Goal: Contribute content: Add original content to the website for others to see

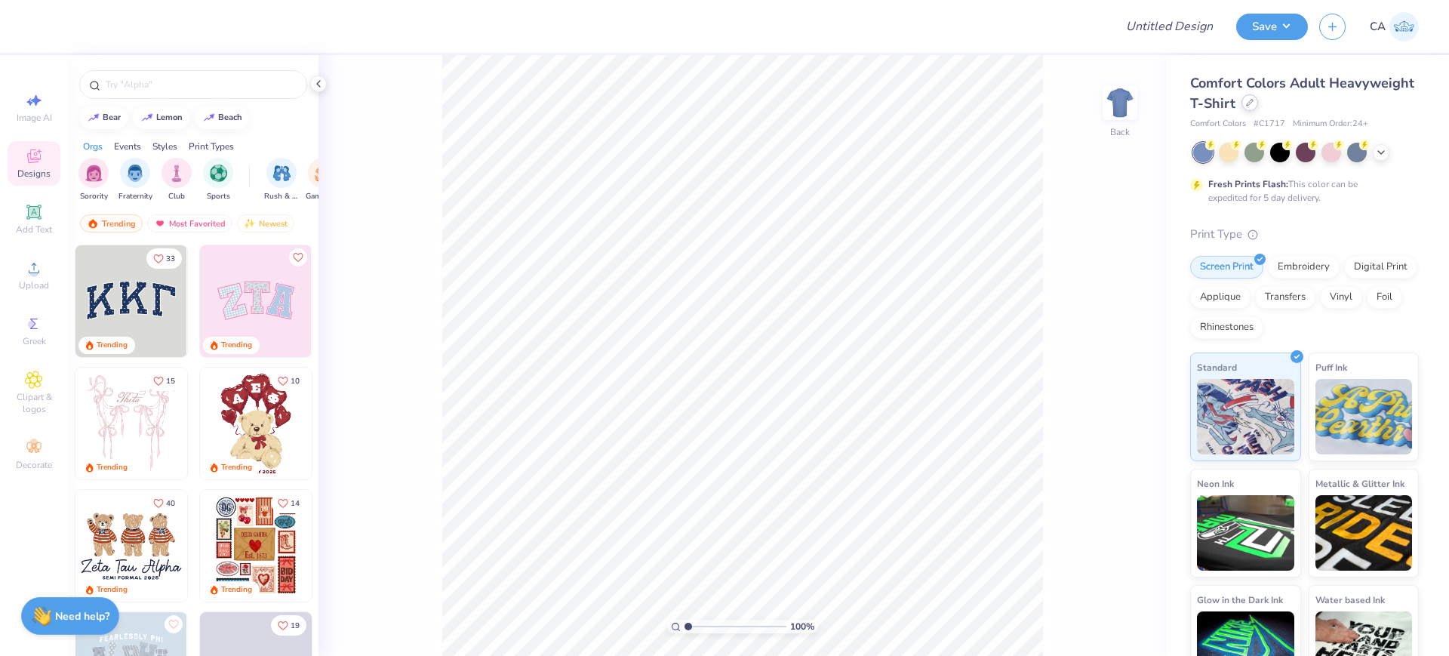
click at [1258, 106] on div at bounding box center [1249, 102] width 17 height 17
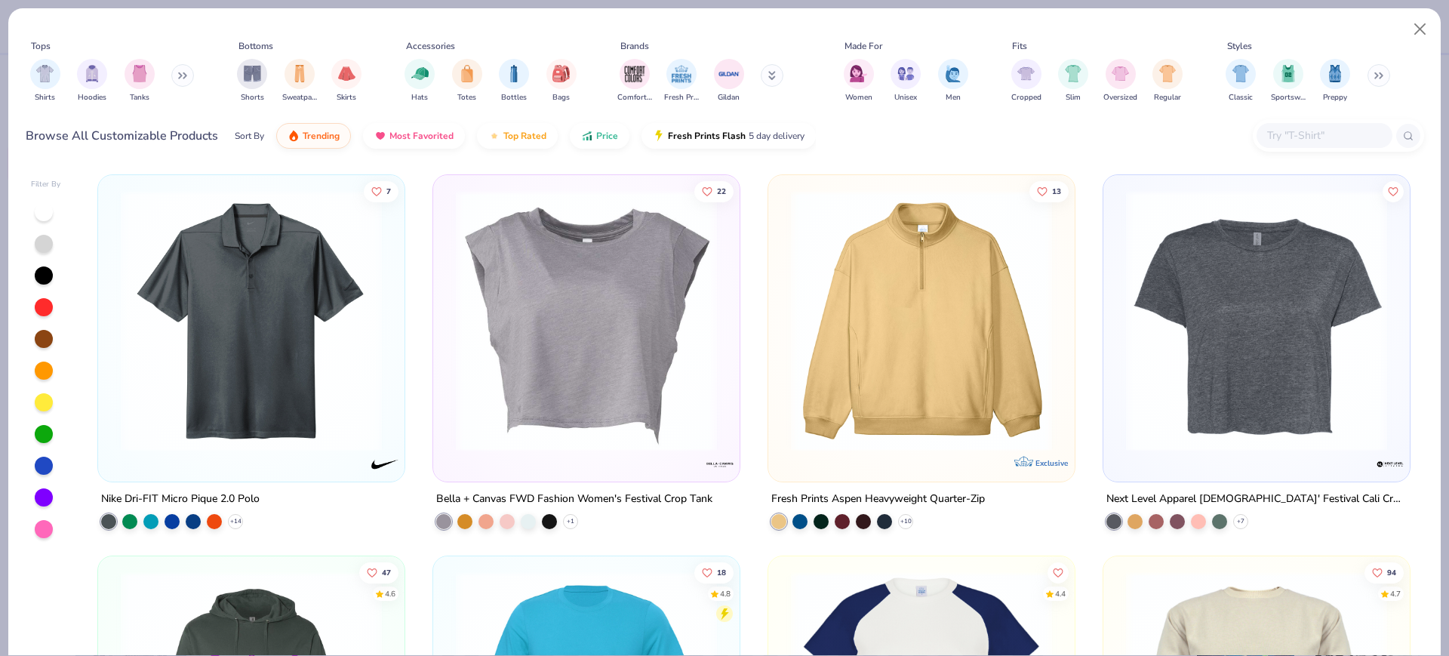
click at [1284, 136] on input "text" at bounding box center [1324, 135] width 116 height 17
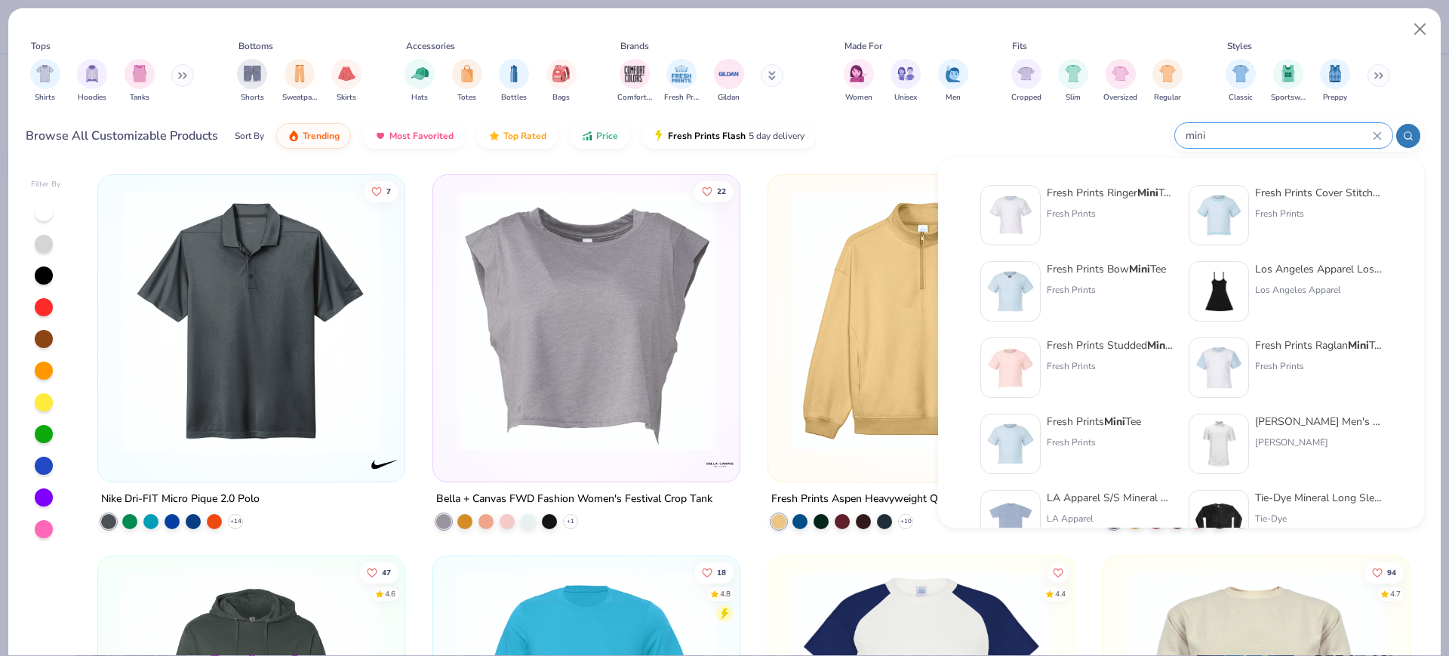
type input "mini"
click at [1127, 440] on div "Fresh Prints" at bounding box center [1094, 442] width 94 height 14
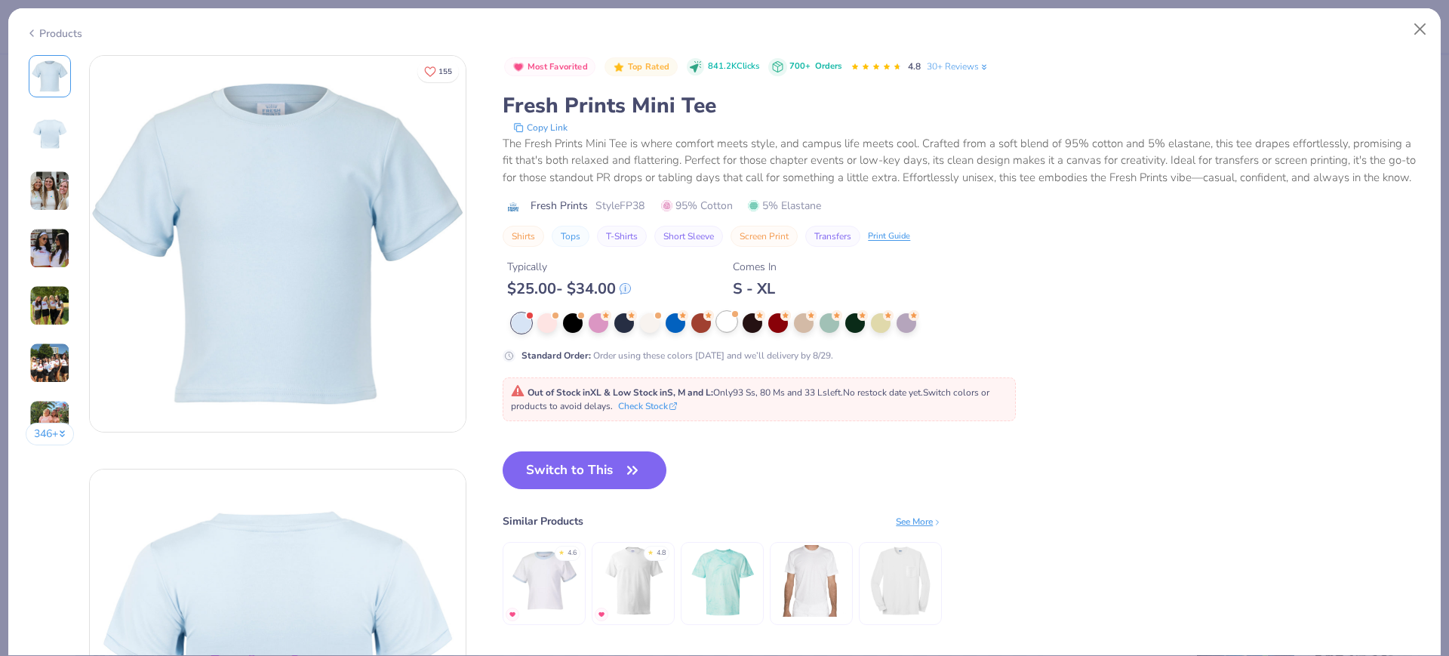
click at [731, 331] on div at bounding box center [727, 322] width 20 height 20
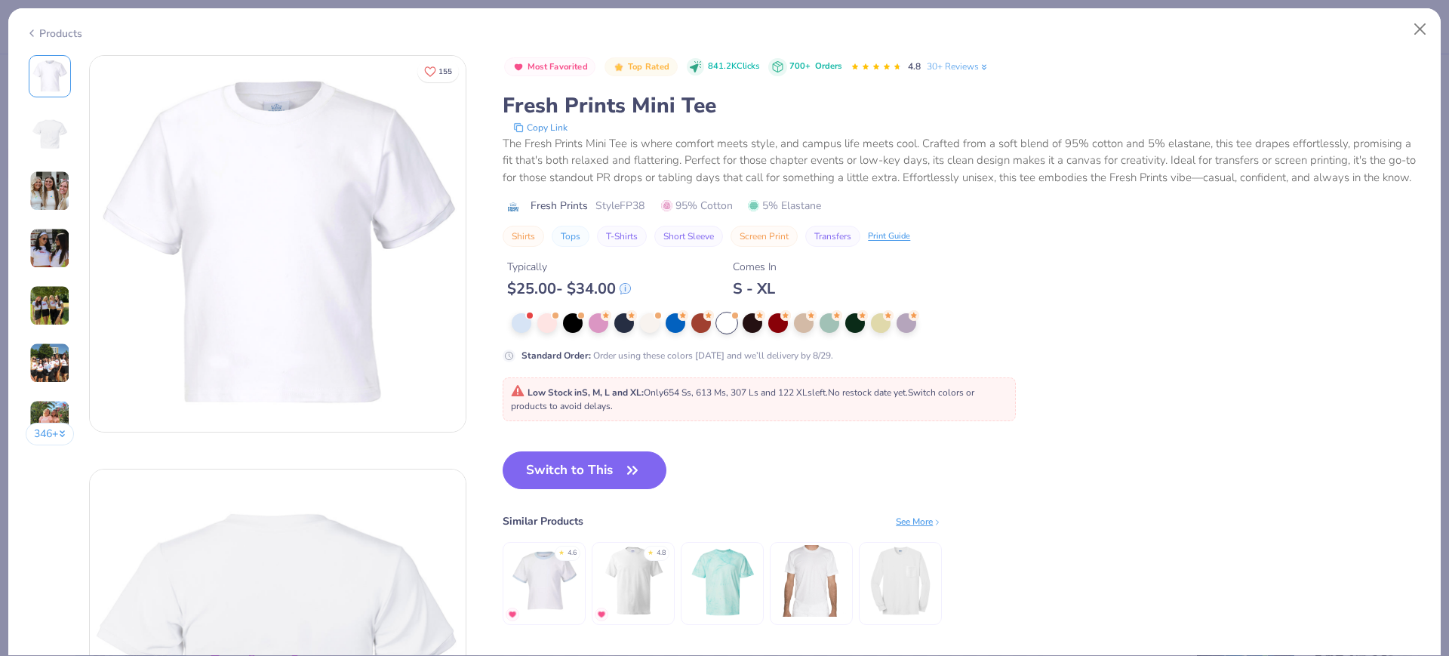
drag, startPoint x: 540, startPoint y: 491, endPoint x: 346, endPoint y: 86, distance: 448.9
click at [540, 489] on button "Switch to This" at bounding box center [585, 470] width 164 height 38
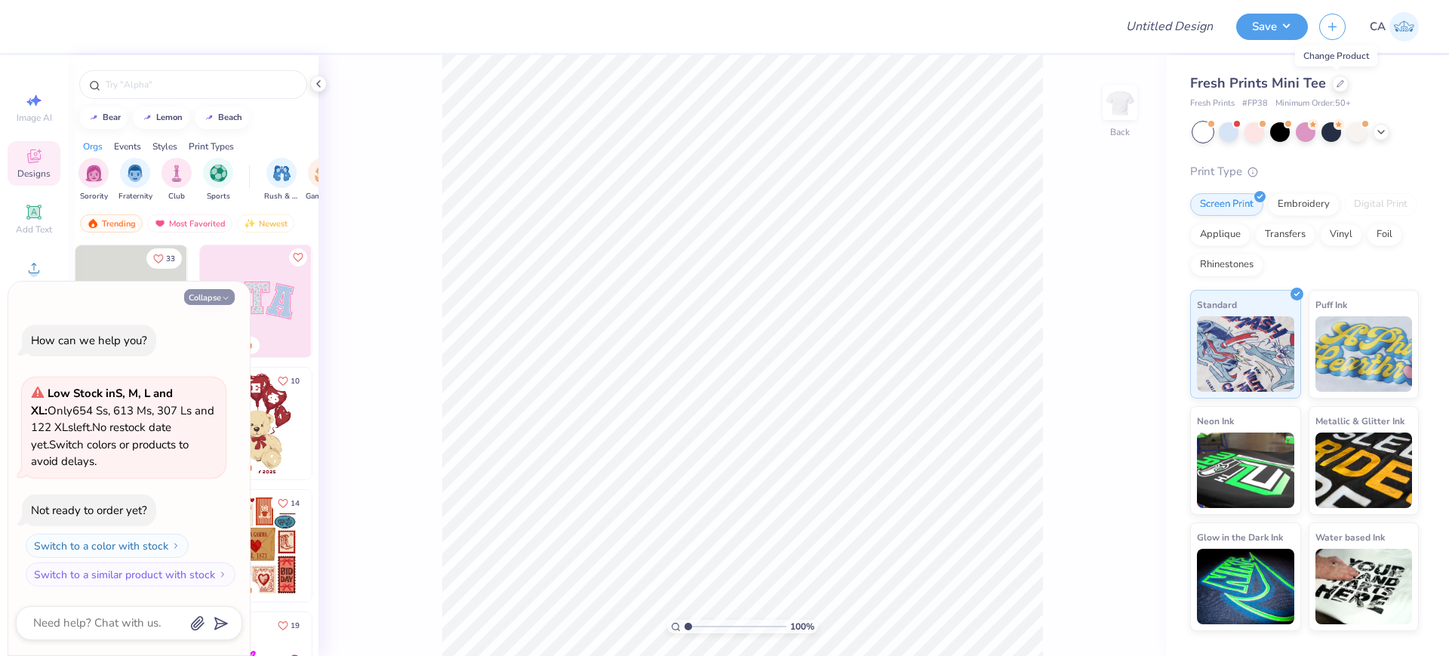
click at [223, 300] on icon "button" at bounding box center [225, 298] width 9 height 9
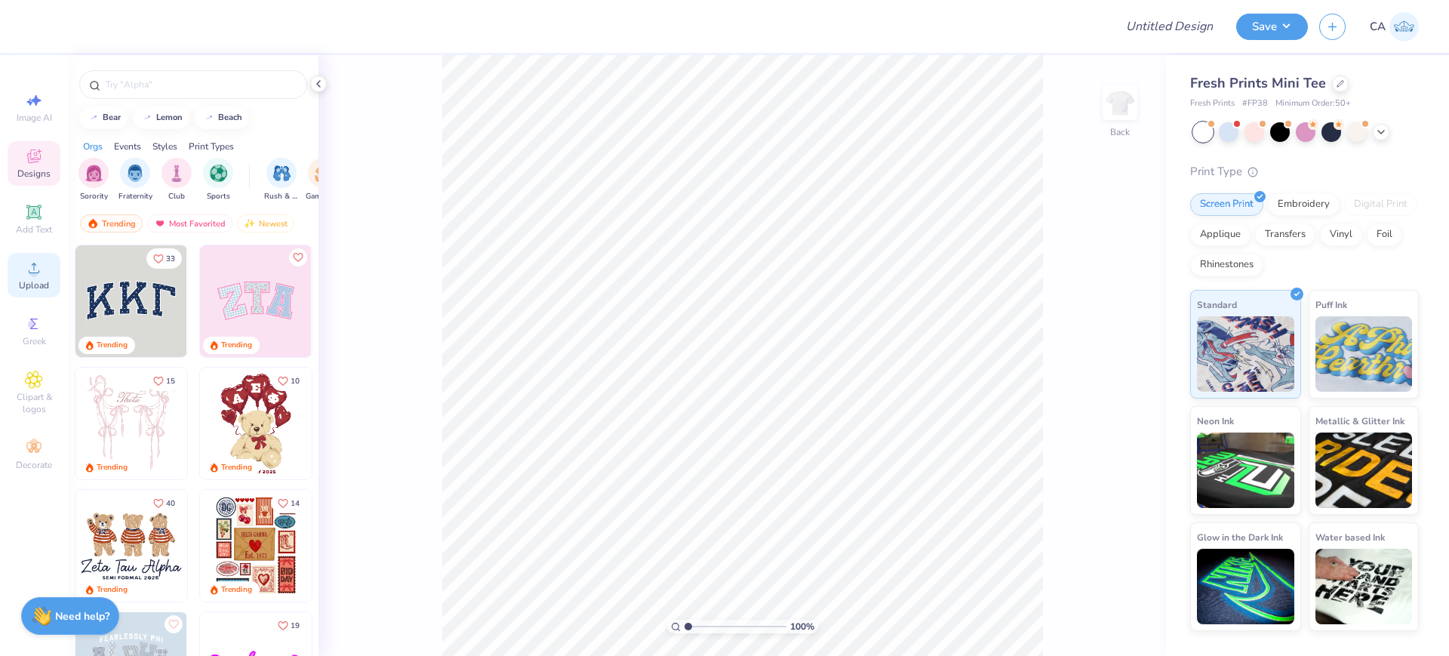
click at [37, 265] on icon at bounding box center [34, 268] width 18 height 18
click at [1355, 205] on div "Digital Print" at bounding box center [1380, 204] width 73 height 23
click at [1334, 89] on div at bounding box center [1340, 82] width 17 height 17
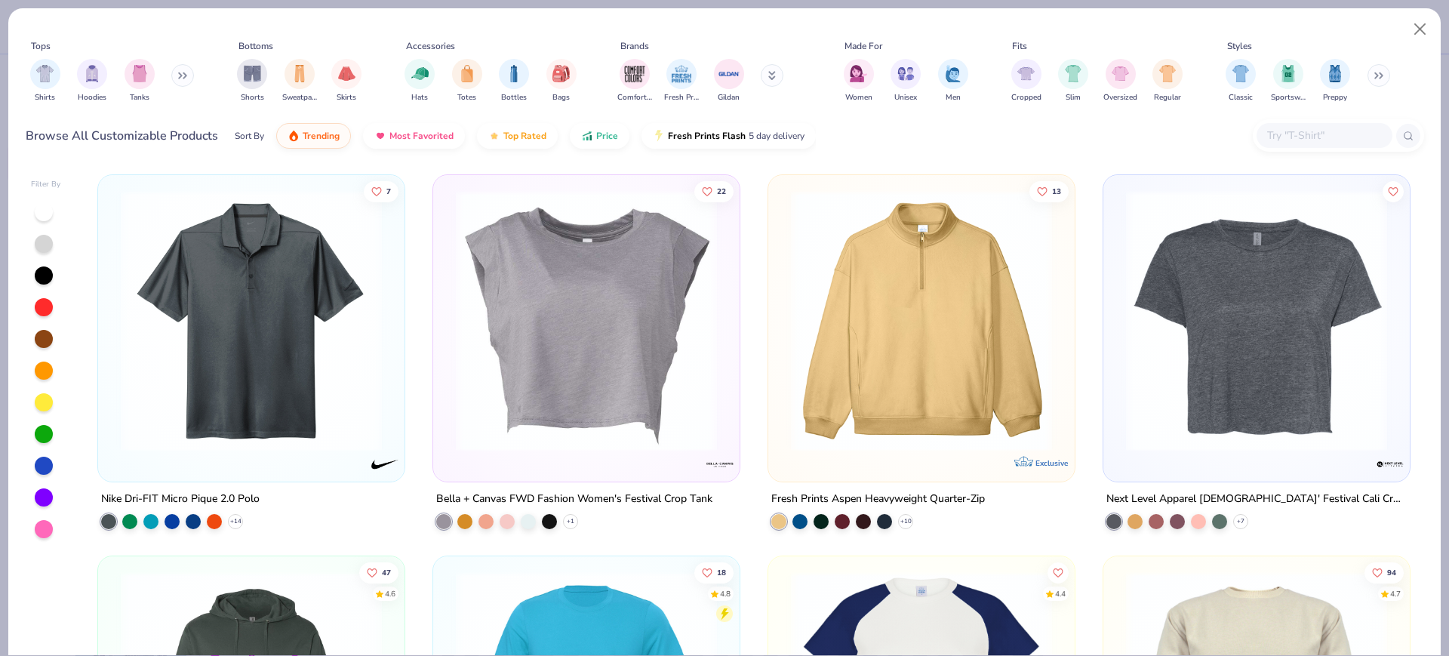
click at [1381, 78] on icon at bounding box center [1377, 76] width 9 height 8
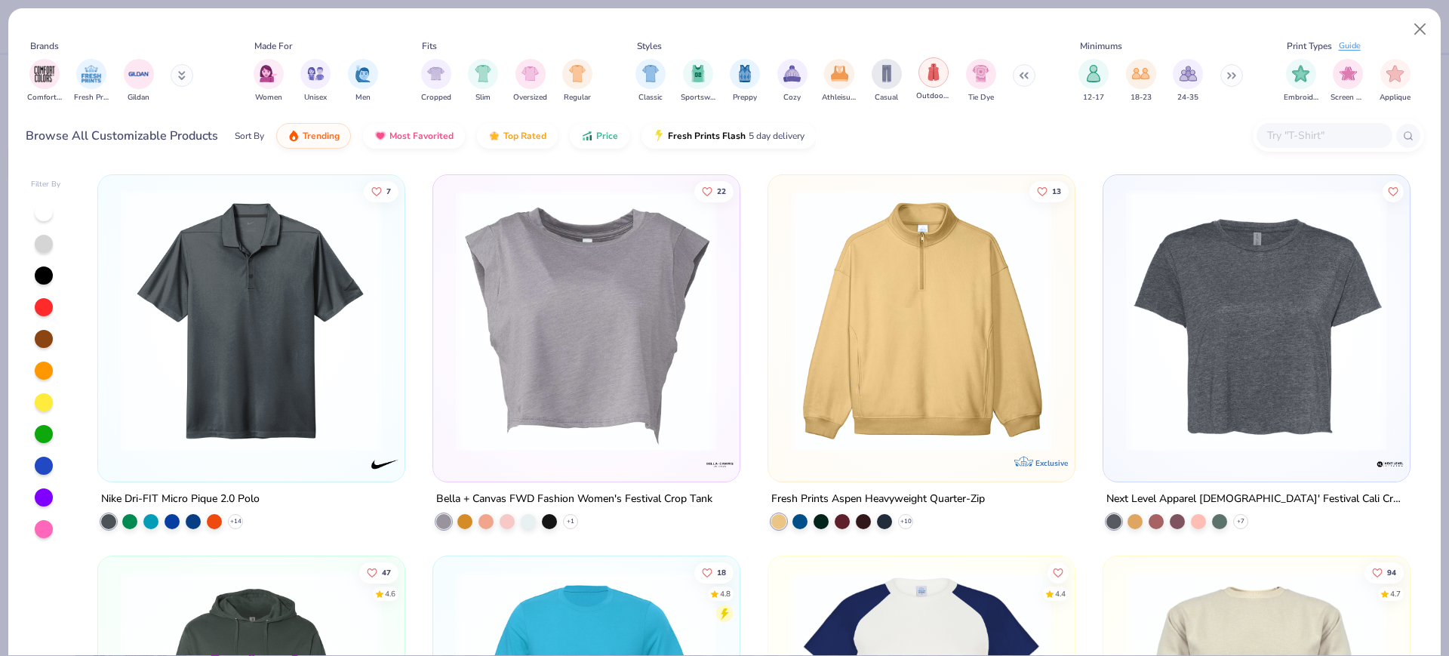
scroll to position [0, 620]
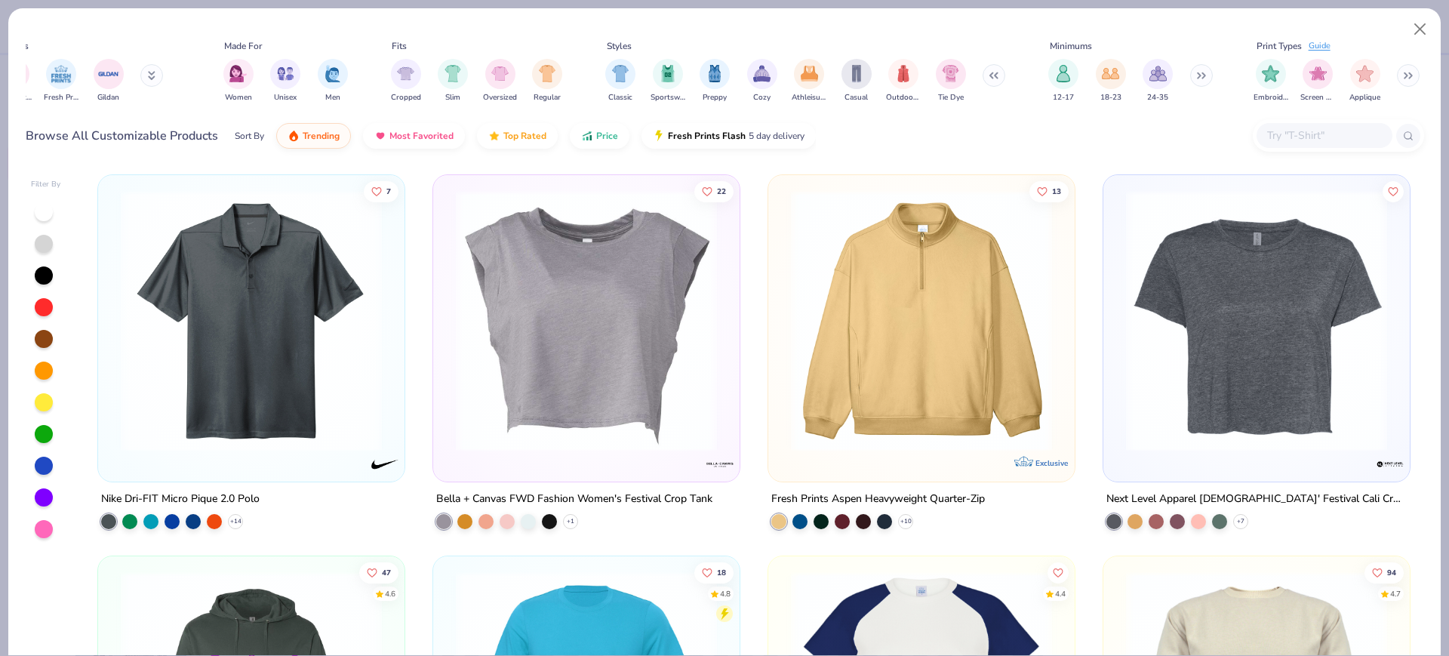
click at [1408, 82] on button at bounding box center [1408, 75] width 23 height 23
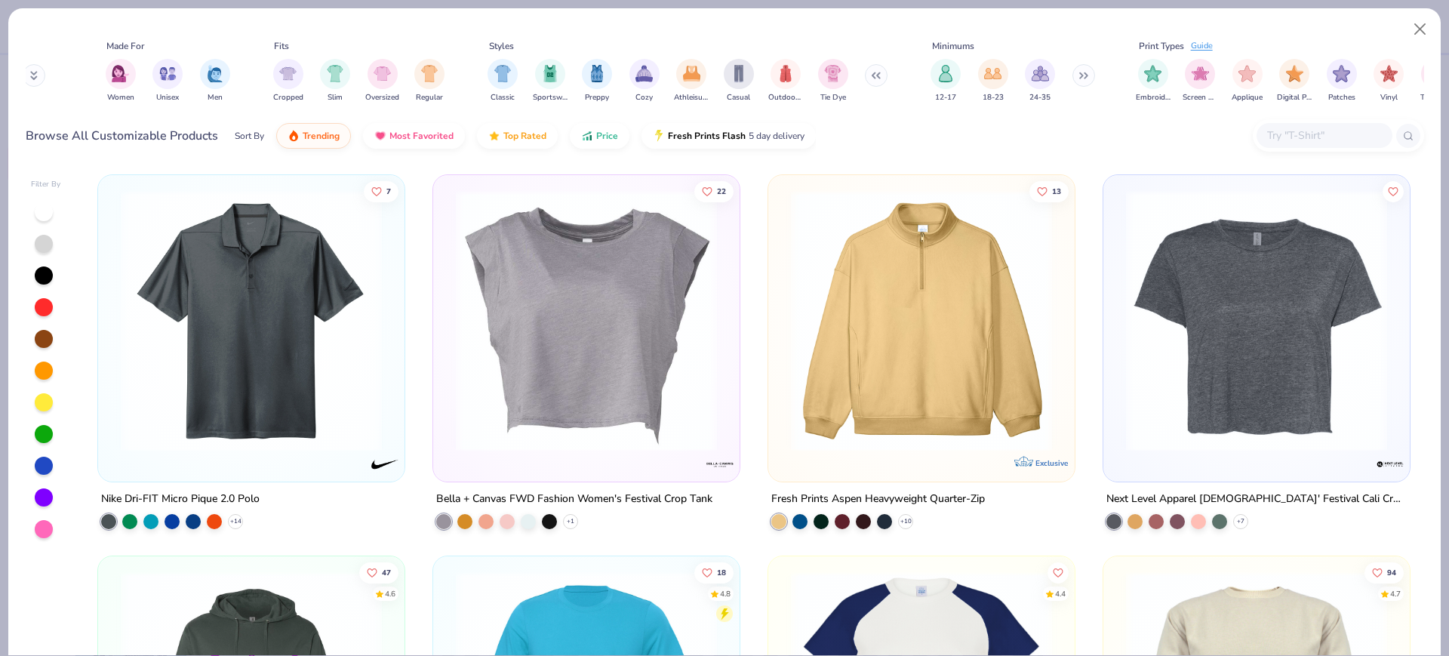
scroll to position [0, 809]
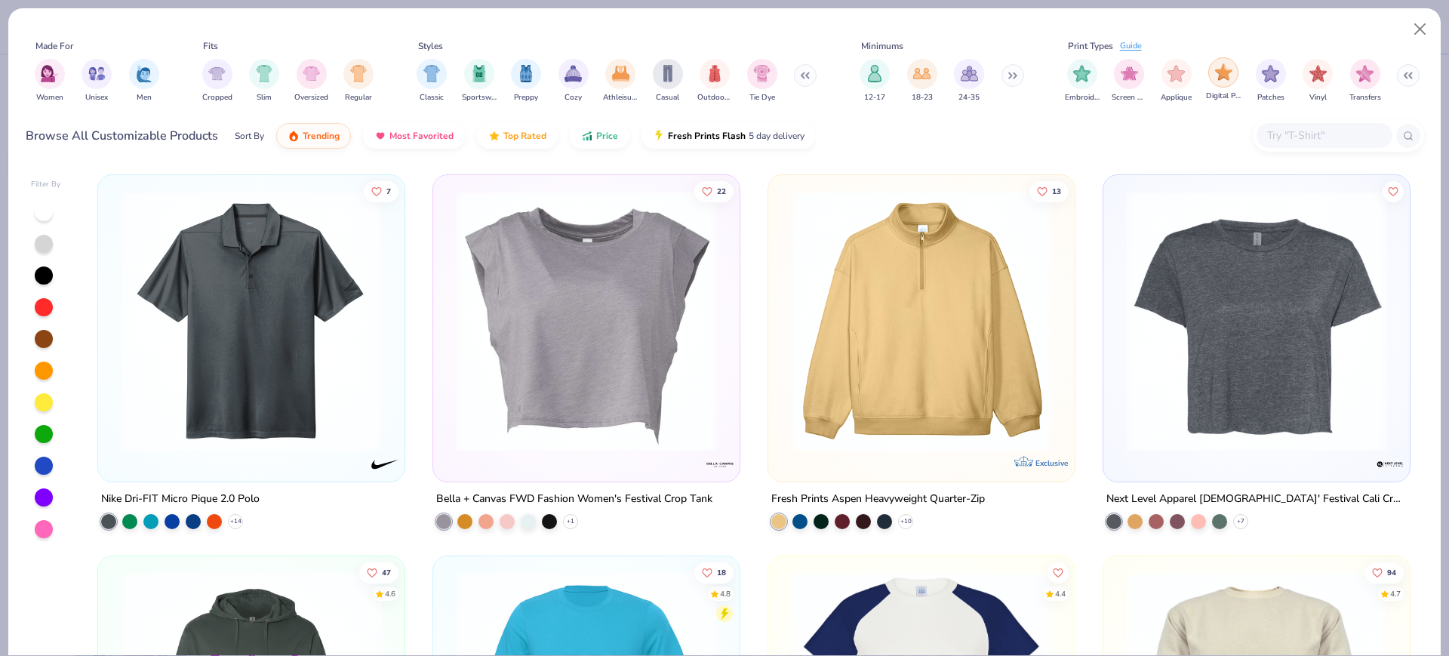
click at [1225, 73] on img "filter for Digital Print" at bounding box center [1223, 71] width 17 height 17
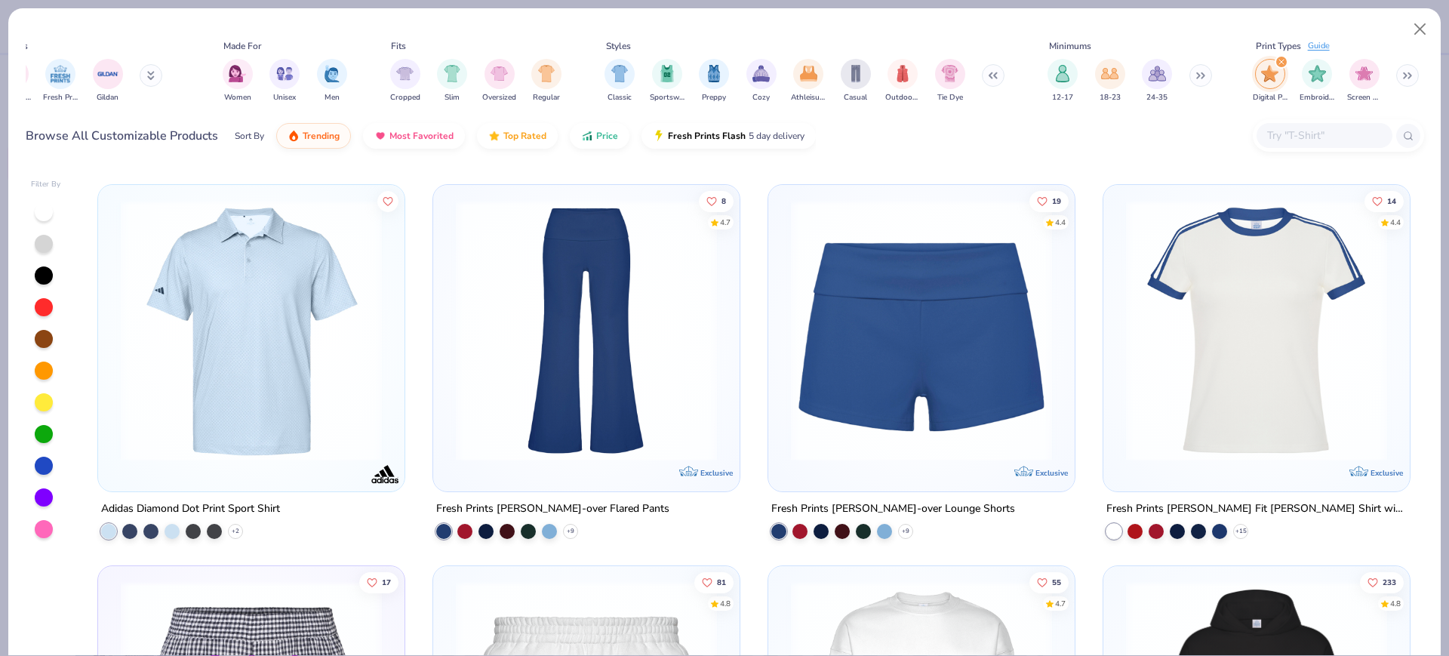
scroll to position [2641, 0]
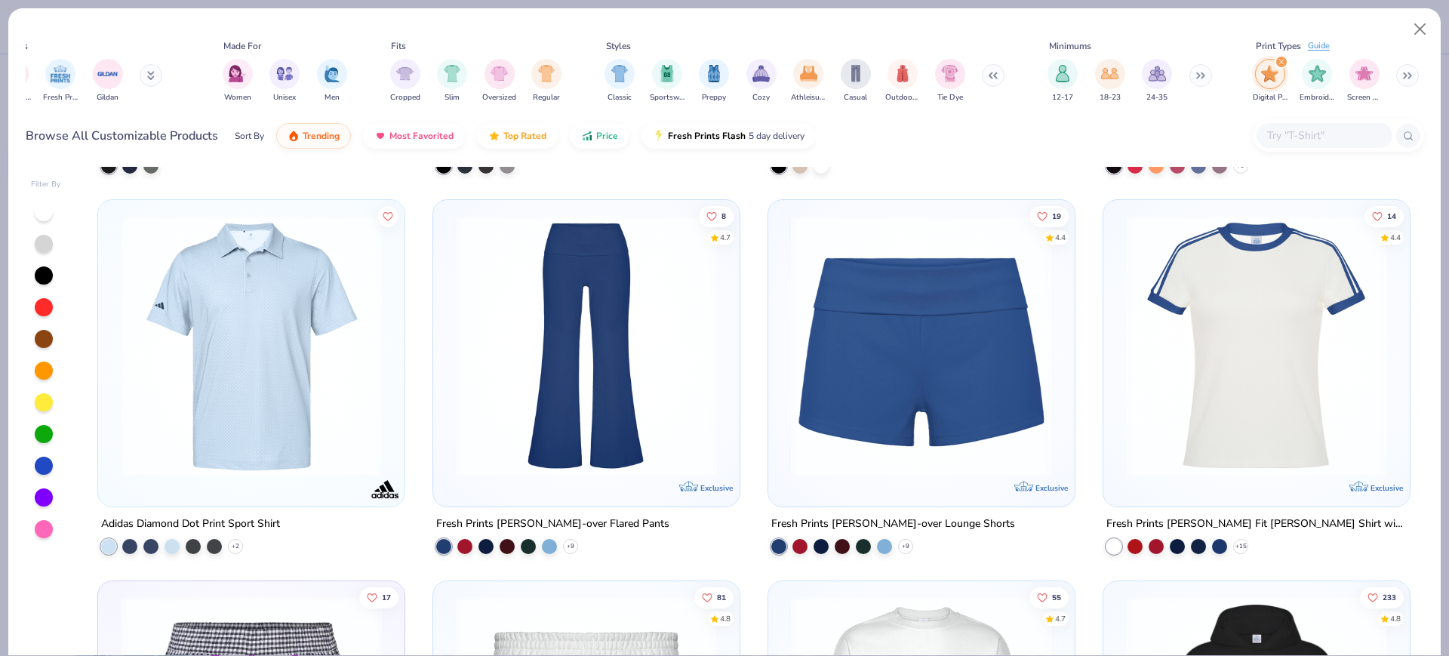
click at [1213, 309] on img at bounding box center [1256, 345] width 276 height 261
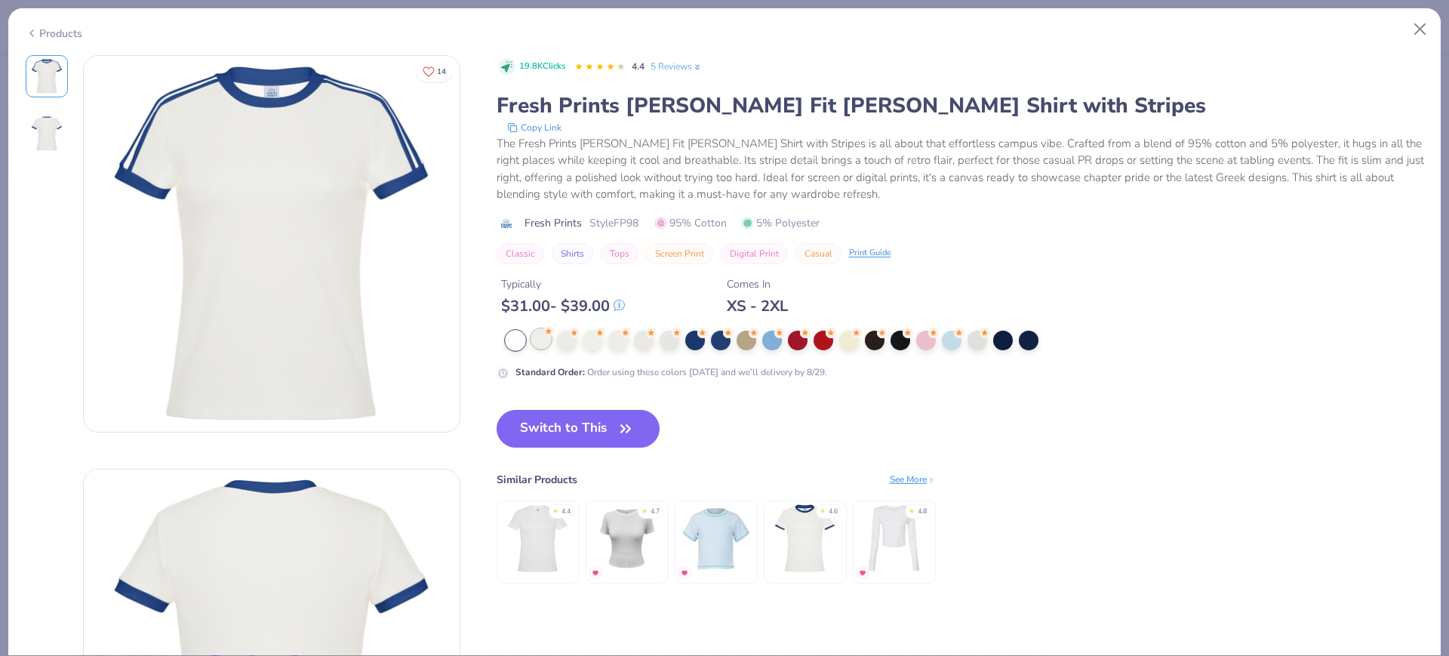
click at [545, 342] on div at bounding box center [541, 339] width 20 height 20
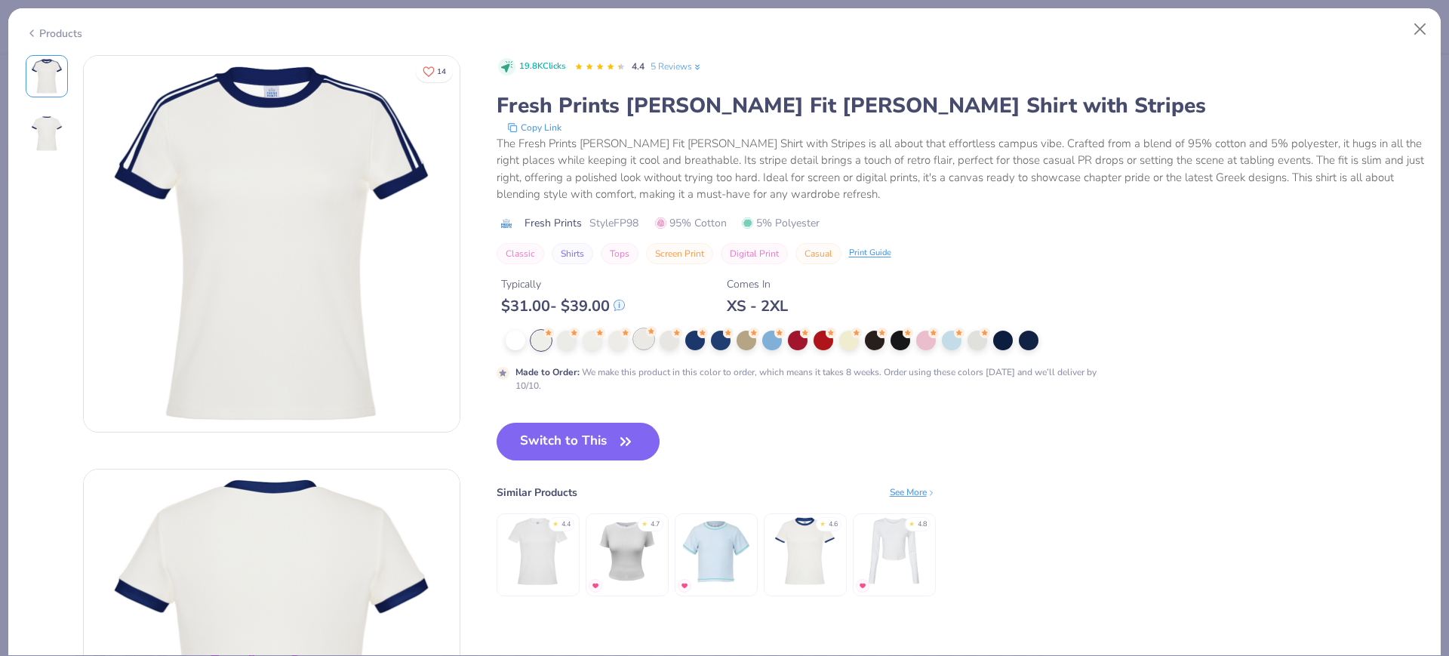
click at [645, 343] on div at bounding box center [644, 339] width 20 height 20
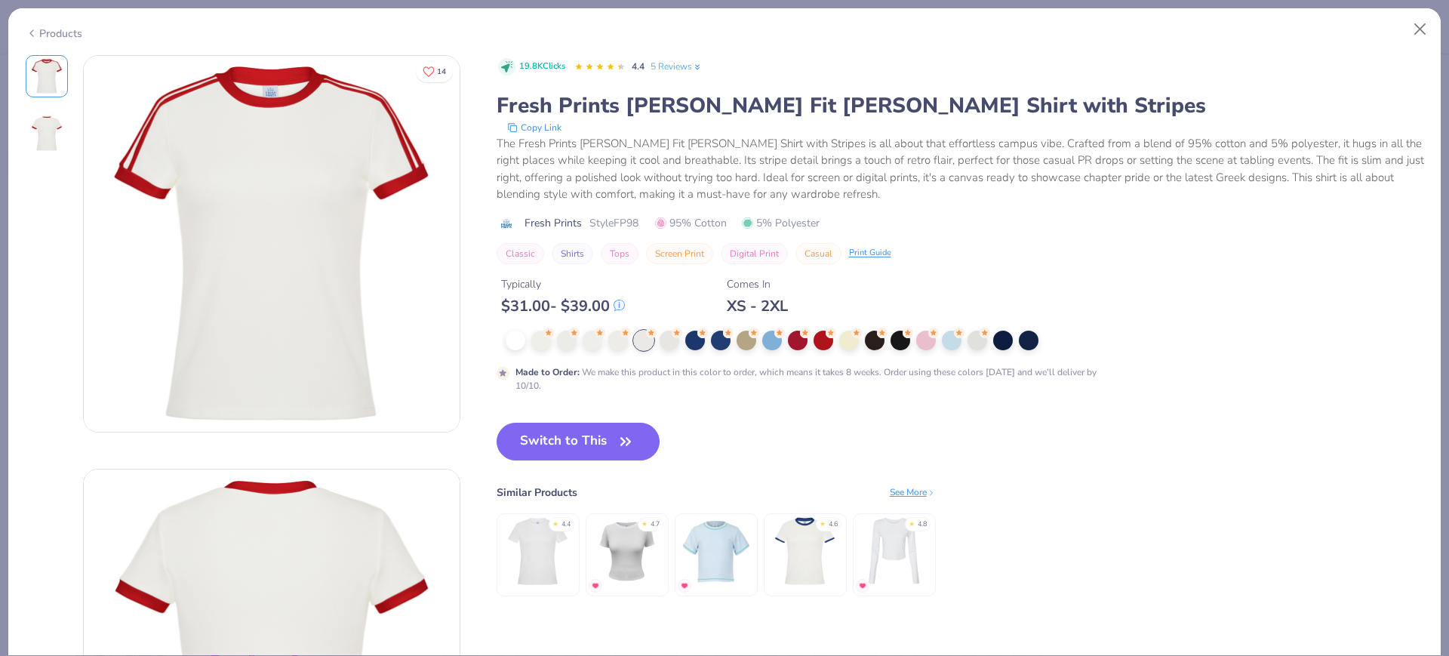
click at [620, 225] on span "Style FP98" at bounding box center [613, 223] width 49 height 16
copy span "FP98"
drag, startPoint x: 580, startPoint y: 436, endPoint x: 6, endPoint y: 342, distance: 581.3
click at [580, 436] on button "Switch to This" at bounding box center [579, 442] width 164 height 38
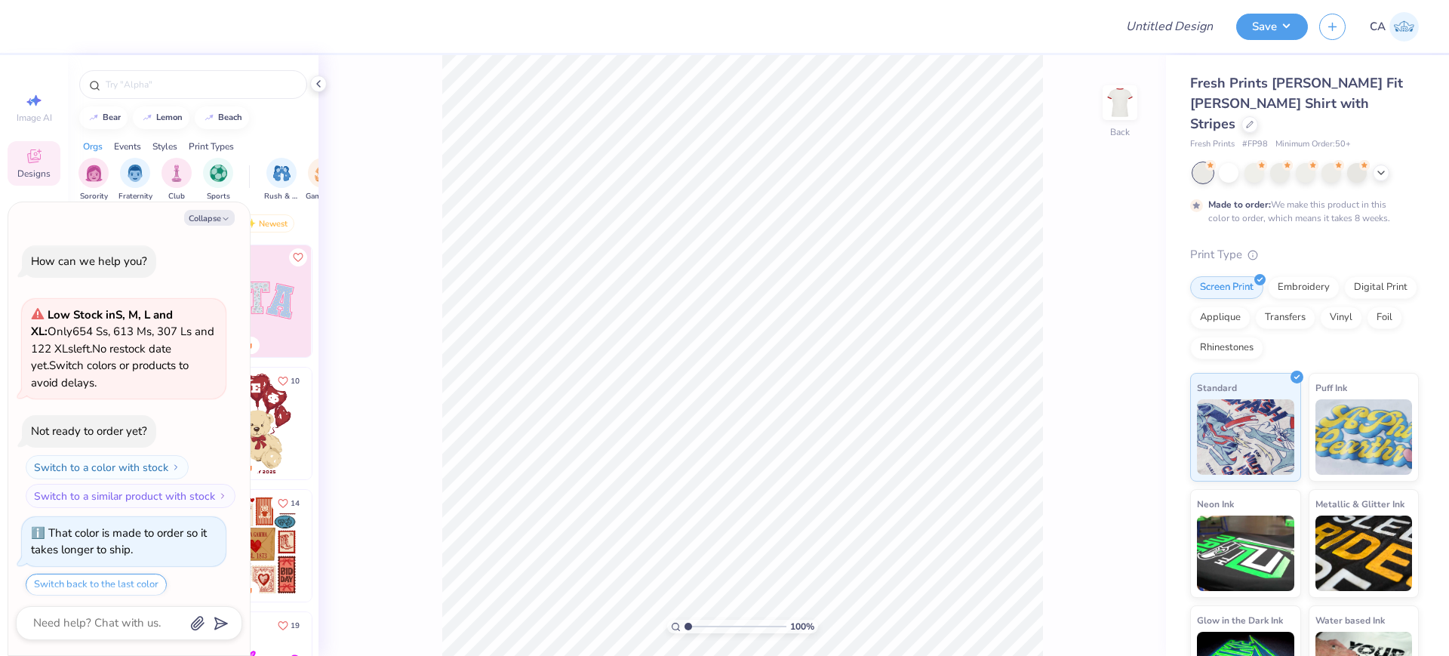
scroll to position [47, 0]
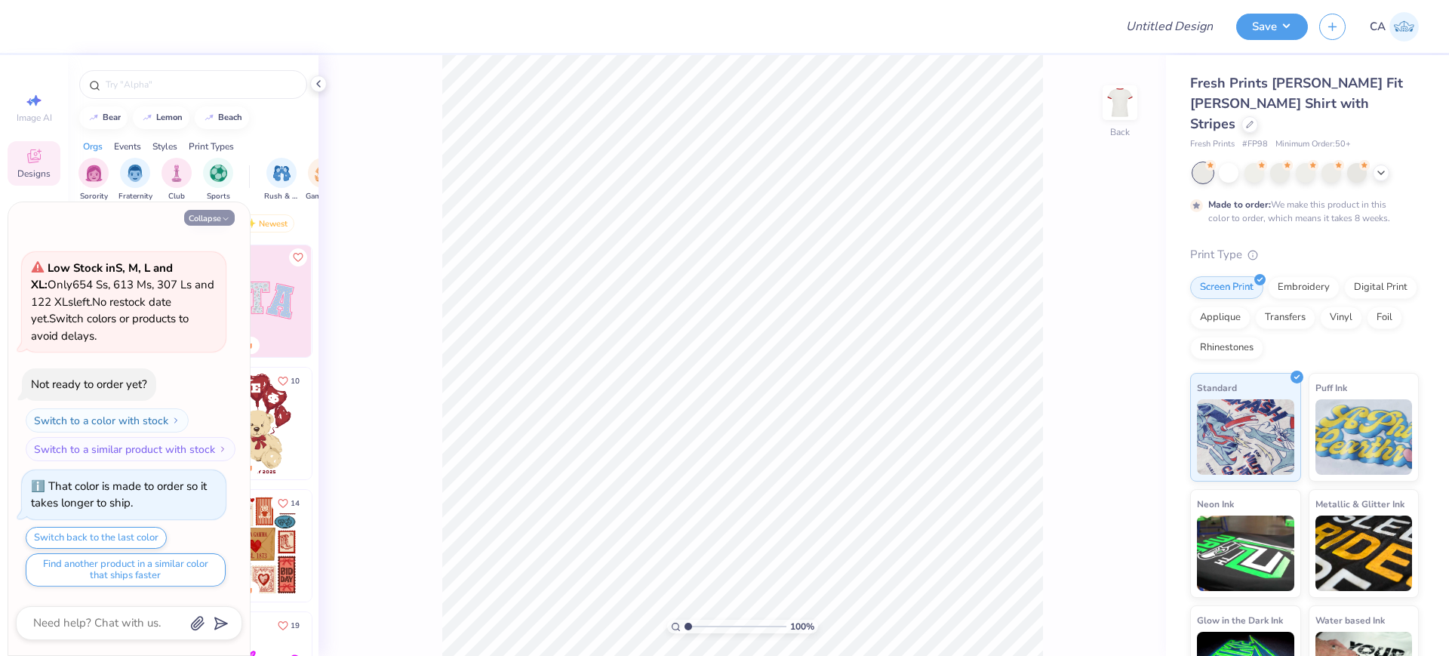
click at [211, 223] on button "Collapse" at bounding box center [209, 218] width 51 height 16
type textarea "x"
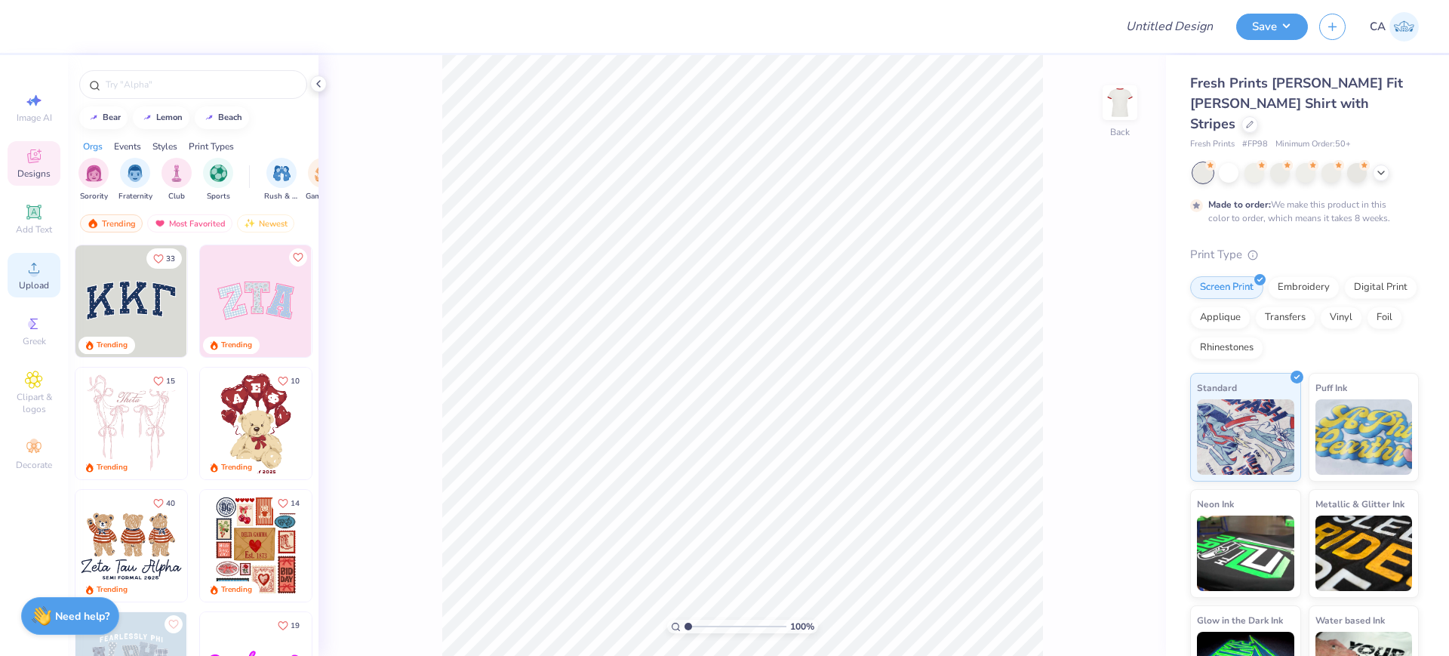
click at [45, 273] on div "Upload" at bounding box center [34, 275] width 53 height 45
click at [1344, 297] on div "Digital Print" at bounding box center [1380, 285] width 73 height 23
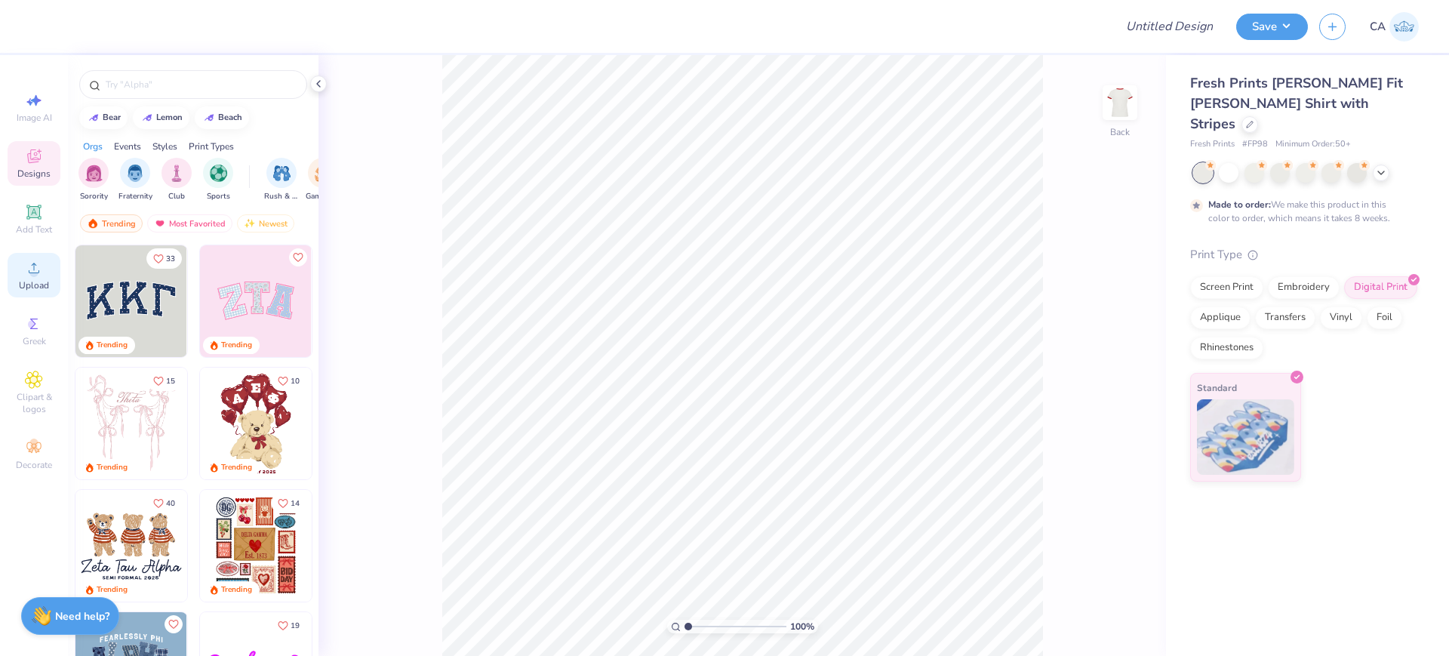
click at [48, 279] on span "Upload" at bounding box center [34, 285] width 30 height 12
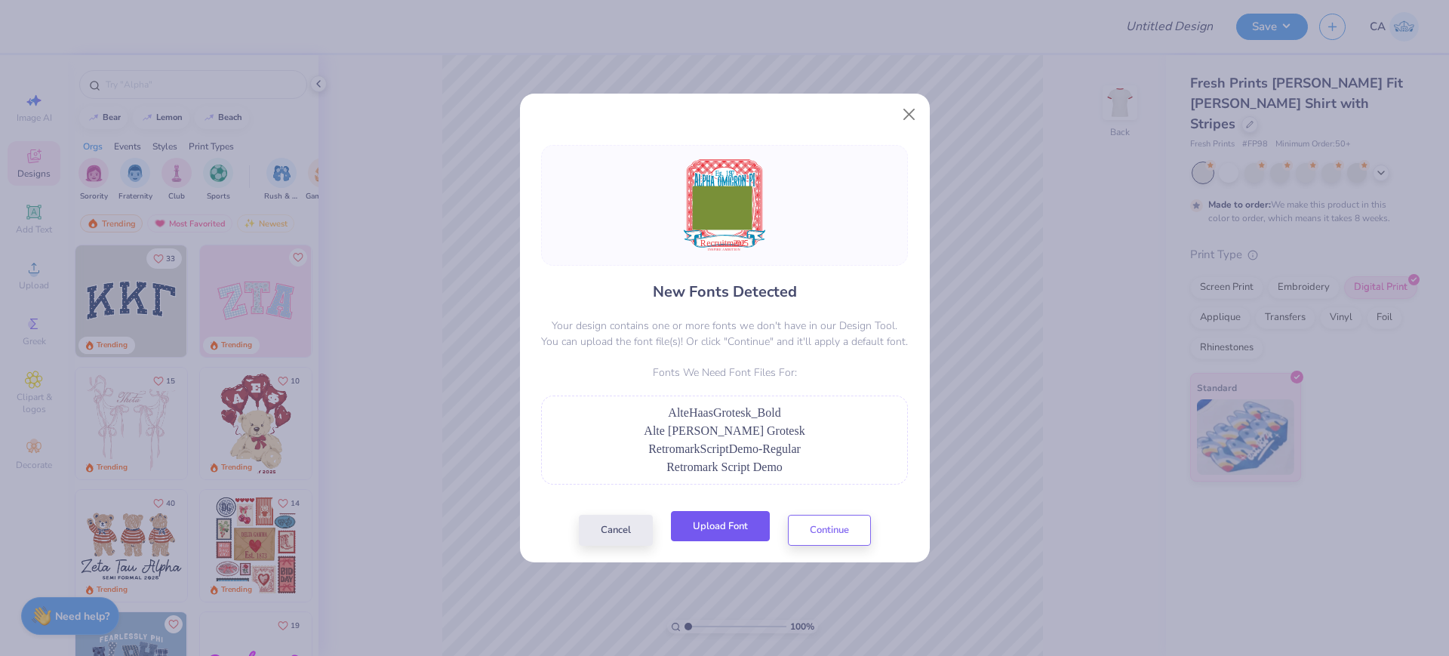
click at [719, 520] on button "Upload Font" at bounding box center [720, 526] width 99 height 31
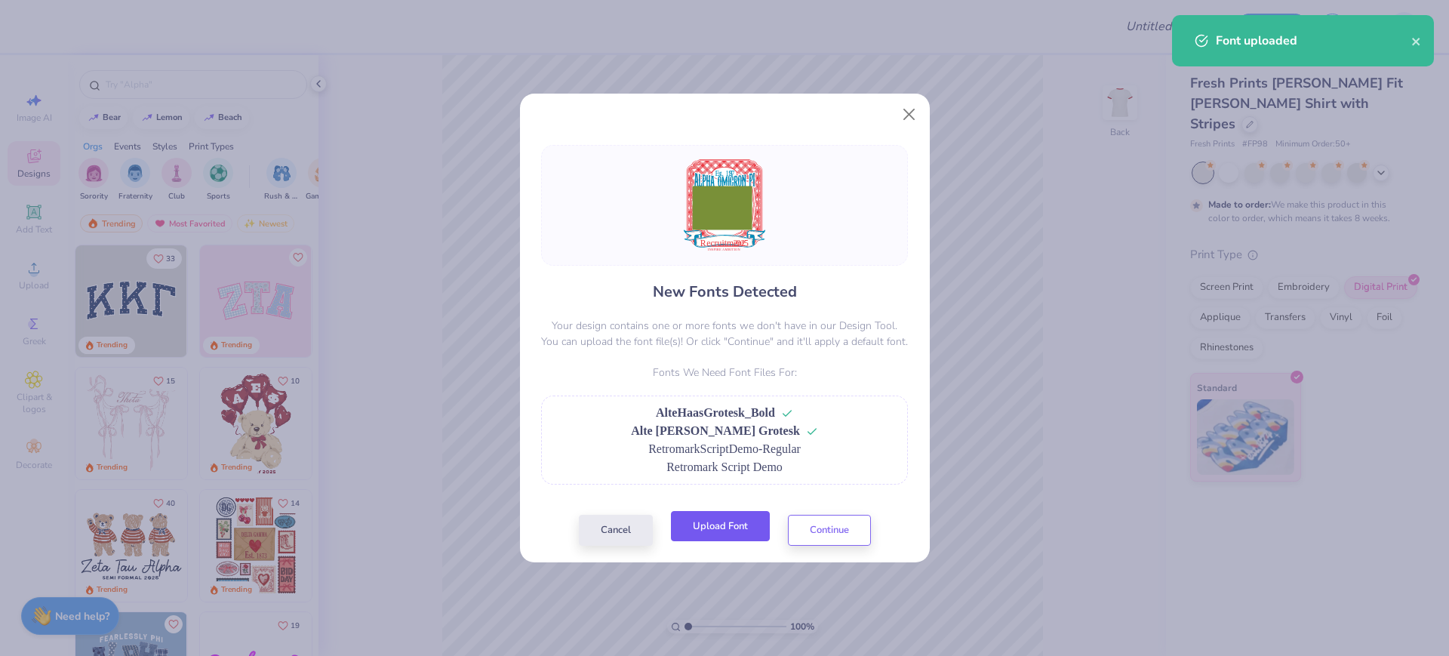
click at [746, 519] on button "Upload Font" at bounding box center [720, 526] width 99 height 31
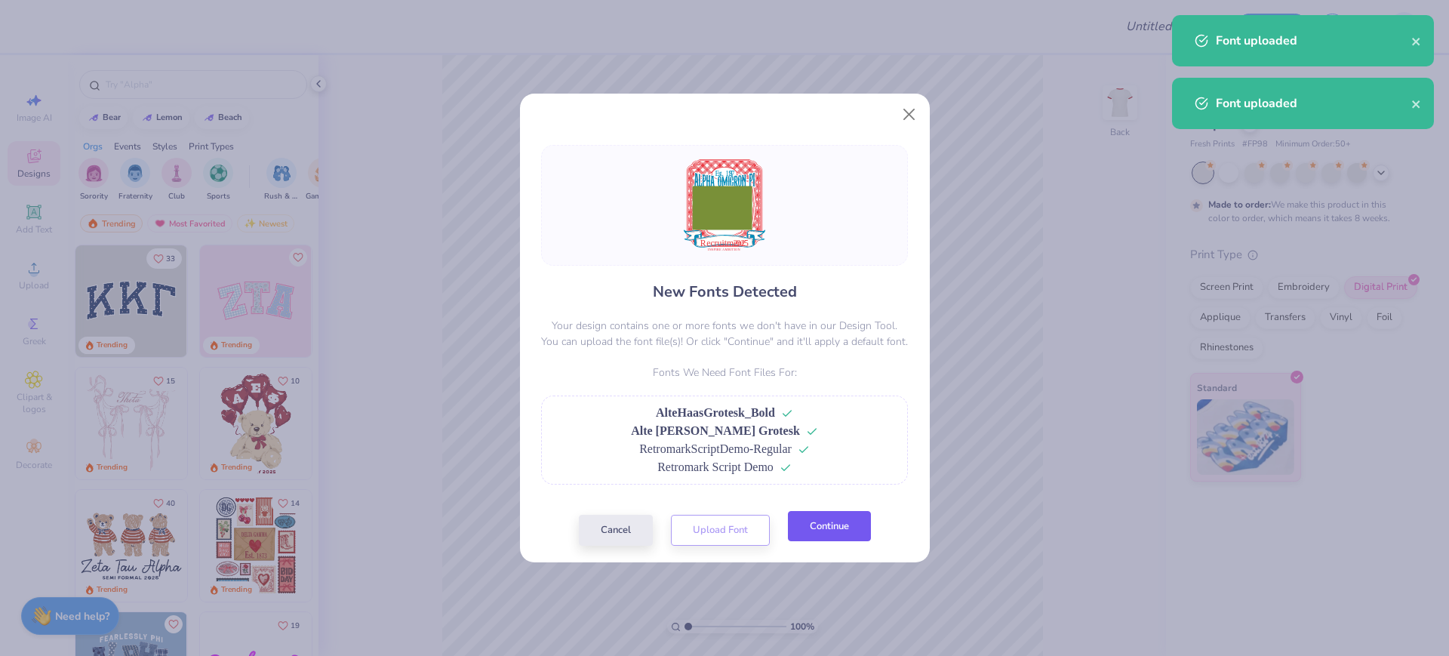
click at [826, 524] on button "Continue" at bounding box center [829, 526] width 83 height 31
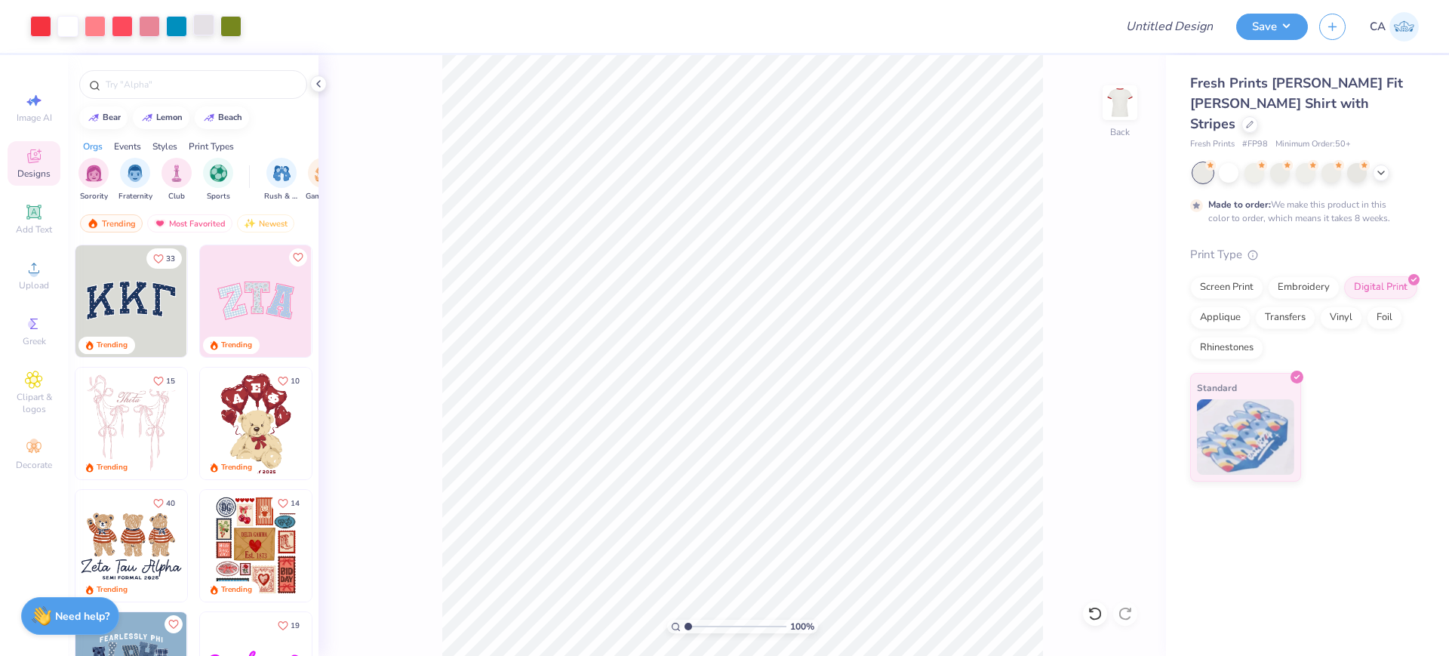
click at [206, 34] on div at bounding box center [203, 24] width 21 height 21
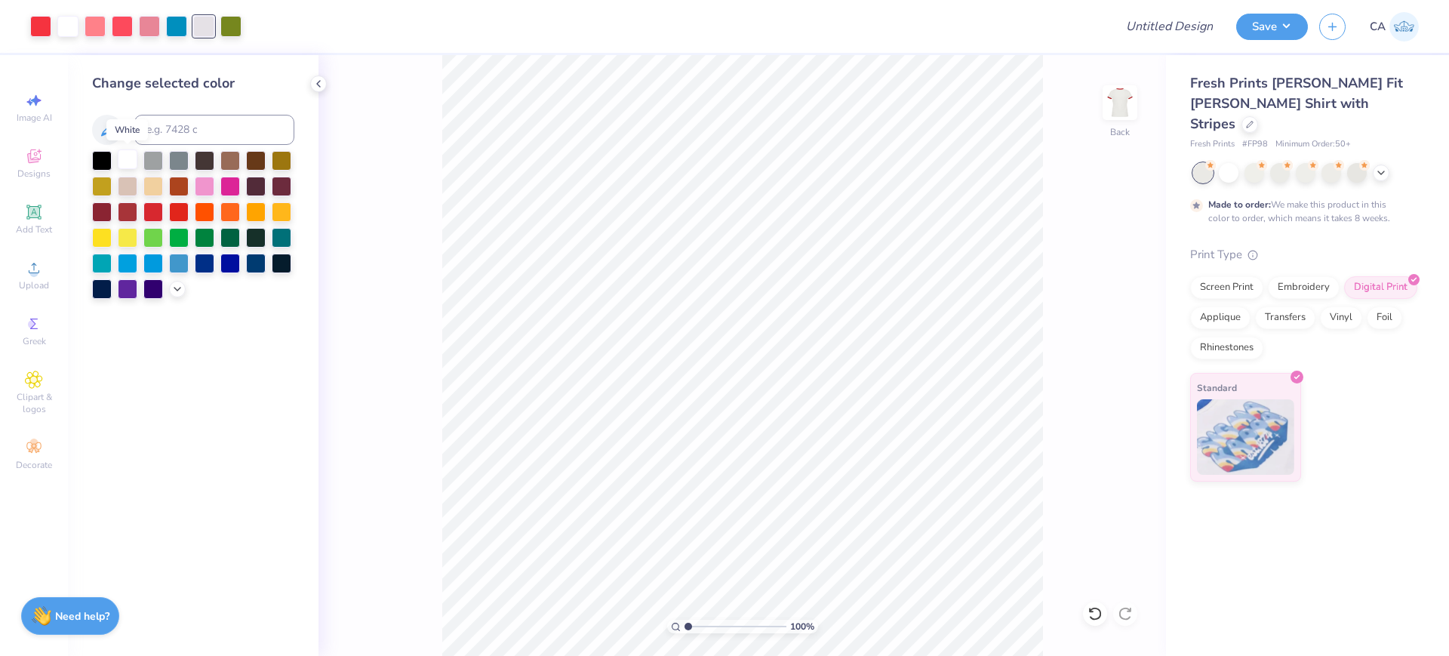
click at [125, 155] on div at bounding box center [128, 159] width 20 height 20
click at [1253, 119] on icon at bounding box center [1250, 123] width 8 height 8
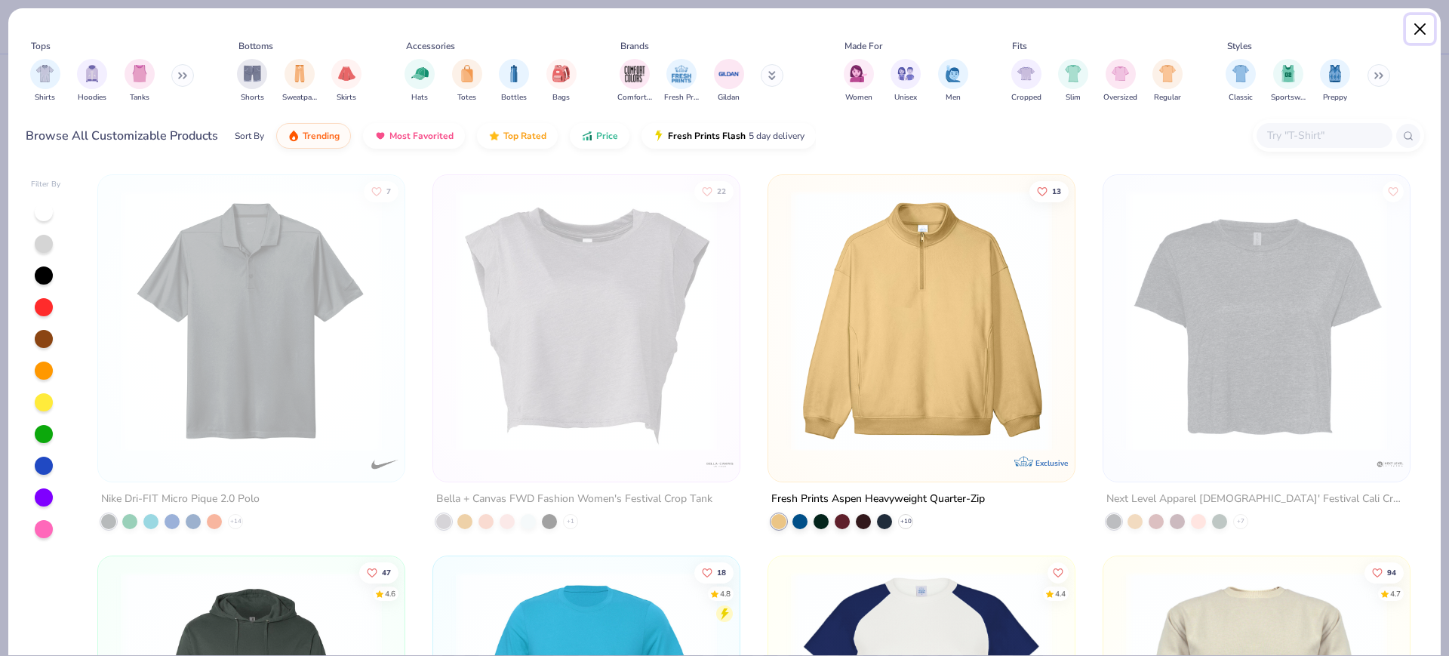
click at [1418, 28] on button "Close" at bounding box center [1420, 29] width 29 height 29
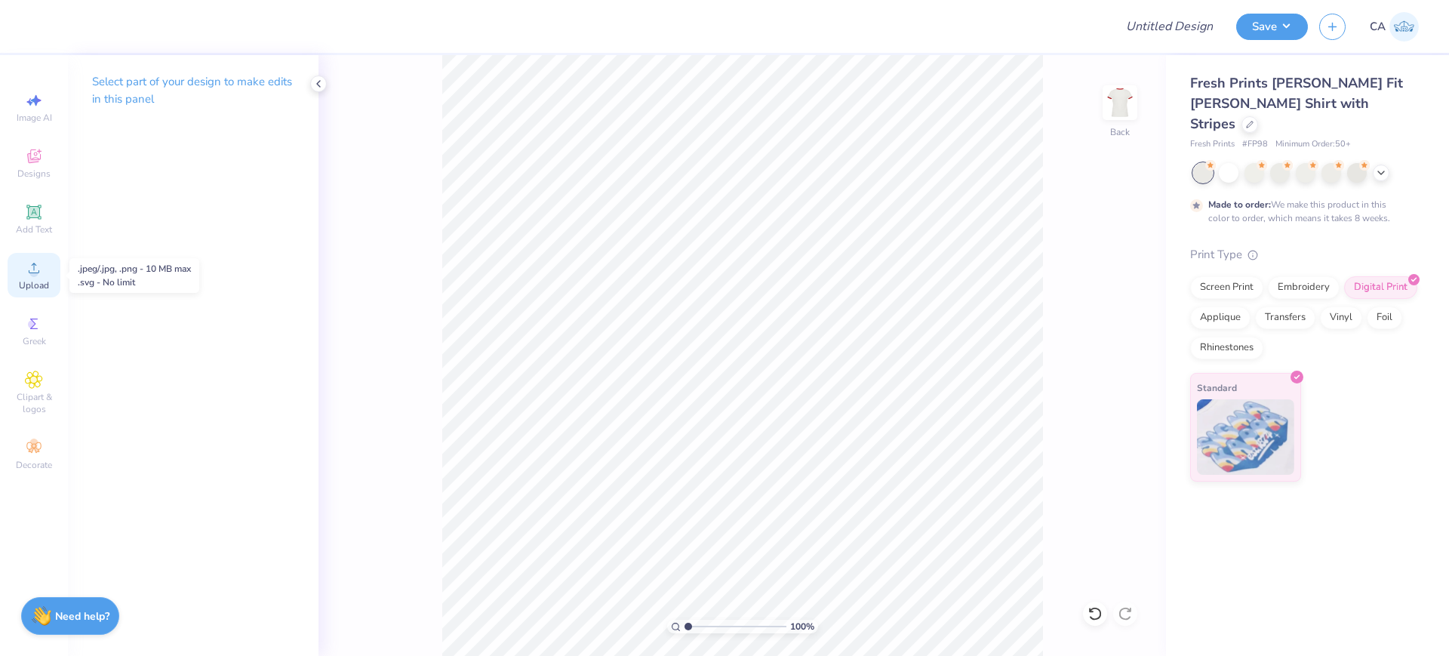
click at [23, 268] on div "Upload" at bounding box center [34, 275] width 53 height 45
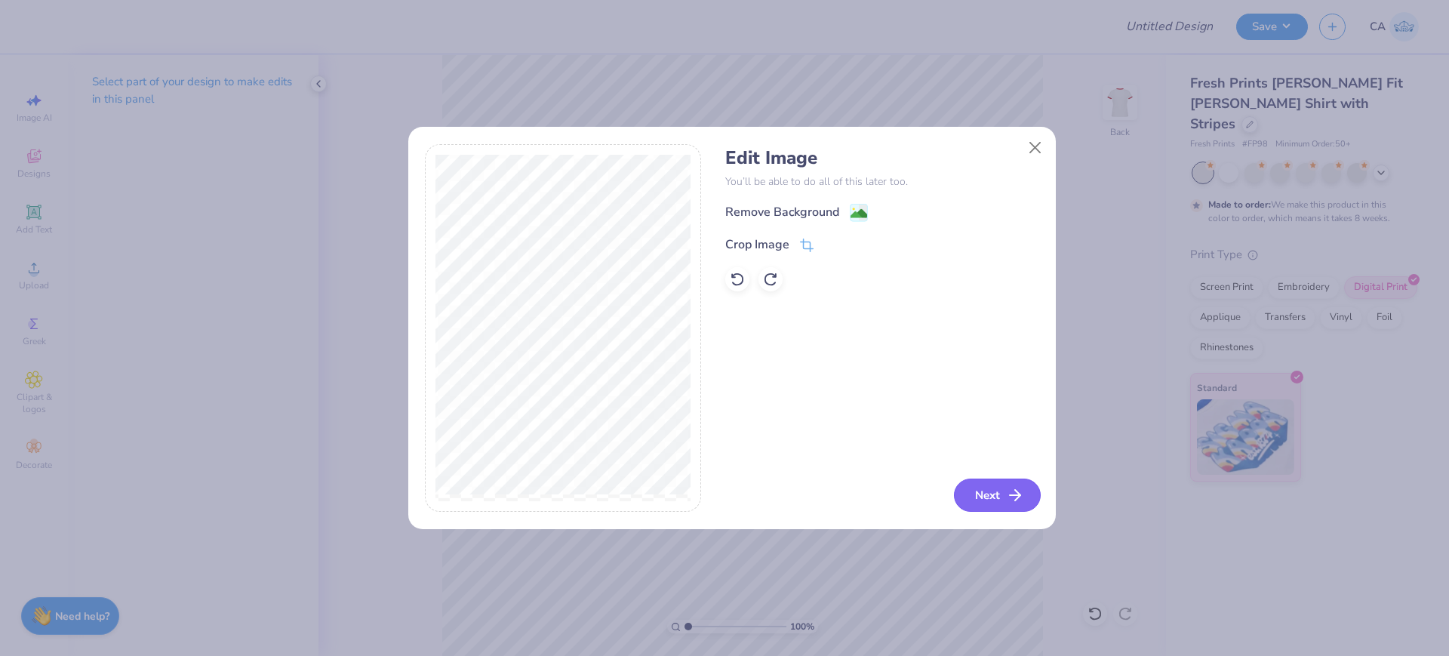
click at [992, 496] on button "Next" at bounding box center [997, 494] width 87 height 33
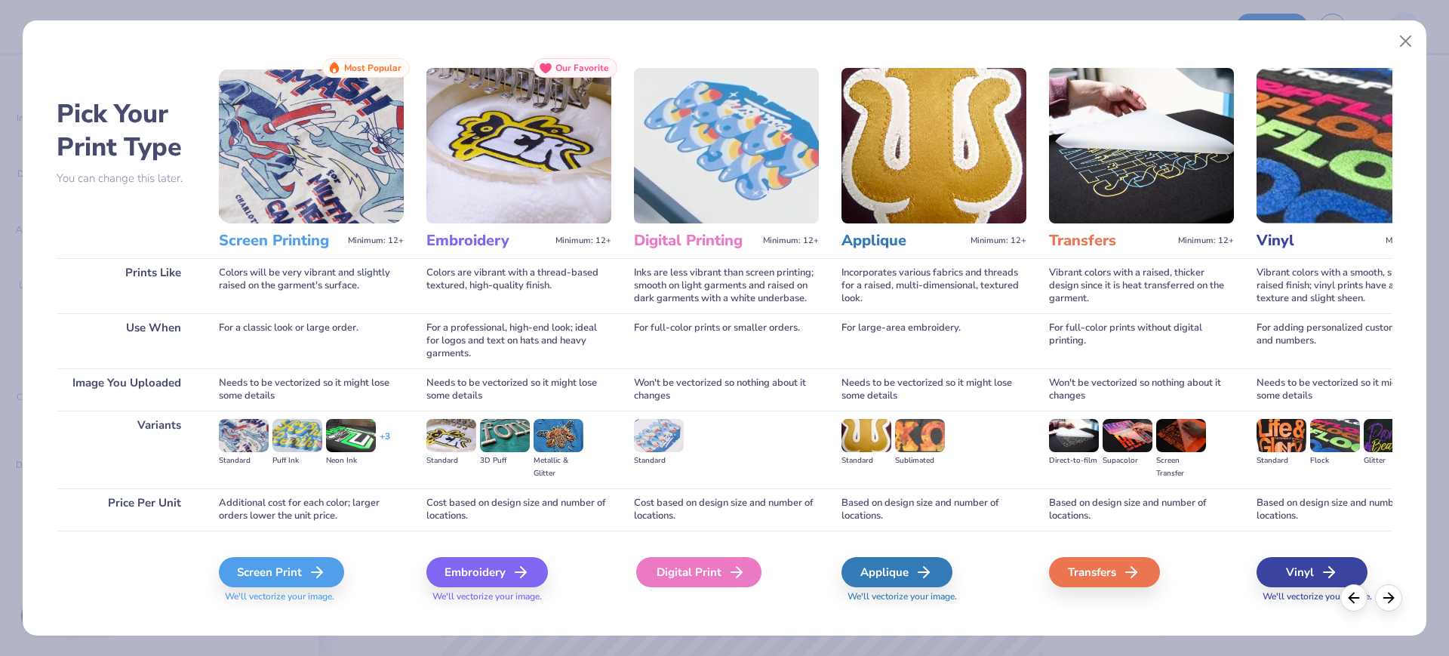
click at [696, 568] on div "Digital Print" at bounding box center [698, 572] width 125 height 30
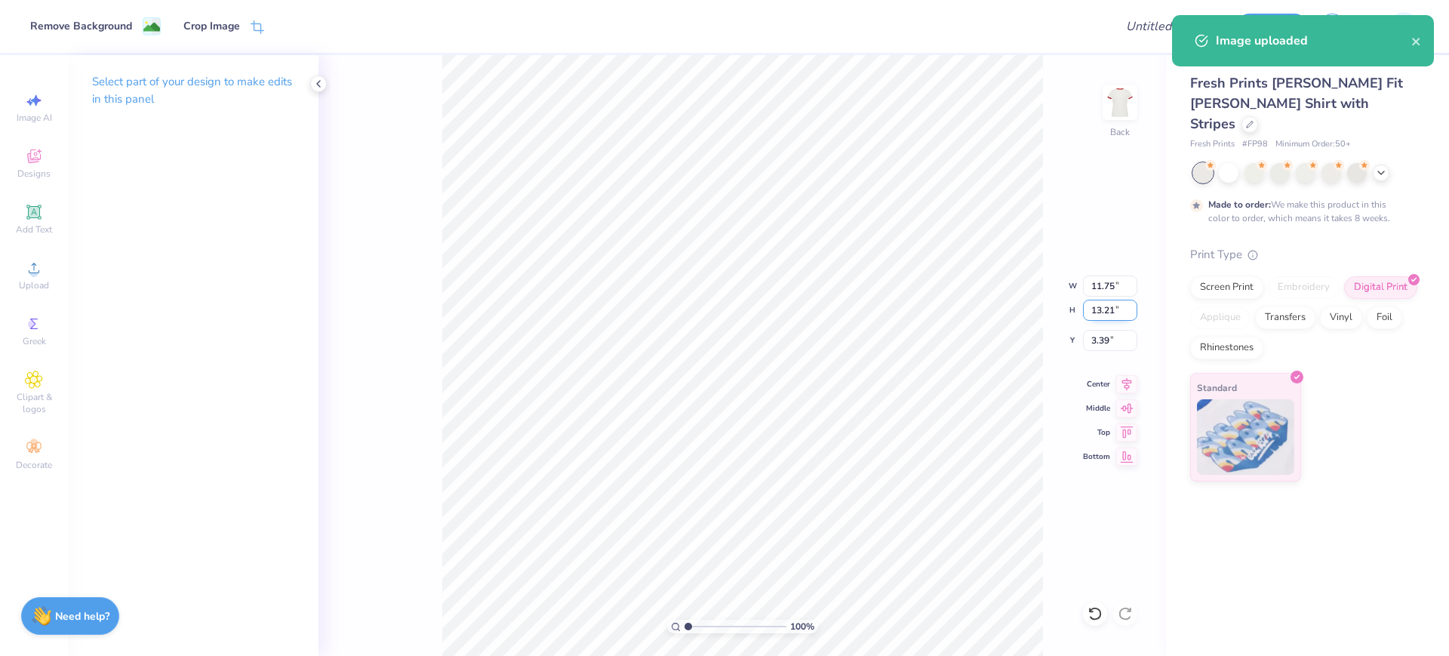
click at [1103, 311] on input "13.21" at bounding box center [1110, 310] width 54 height 21
type input "1"
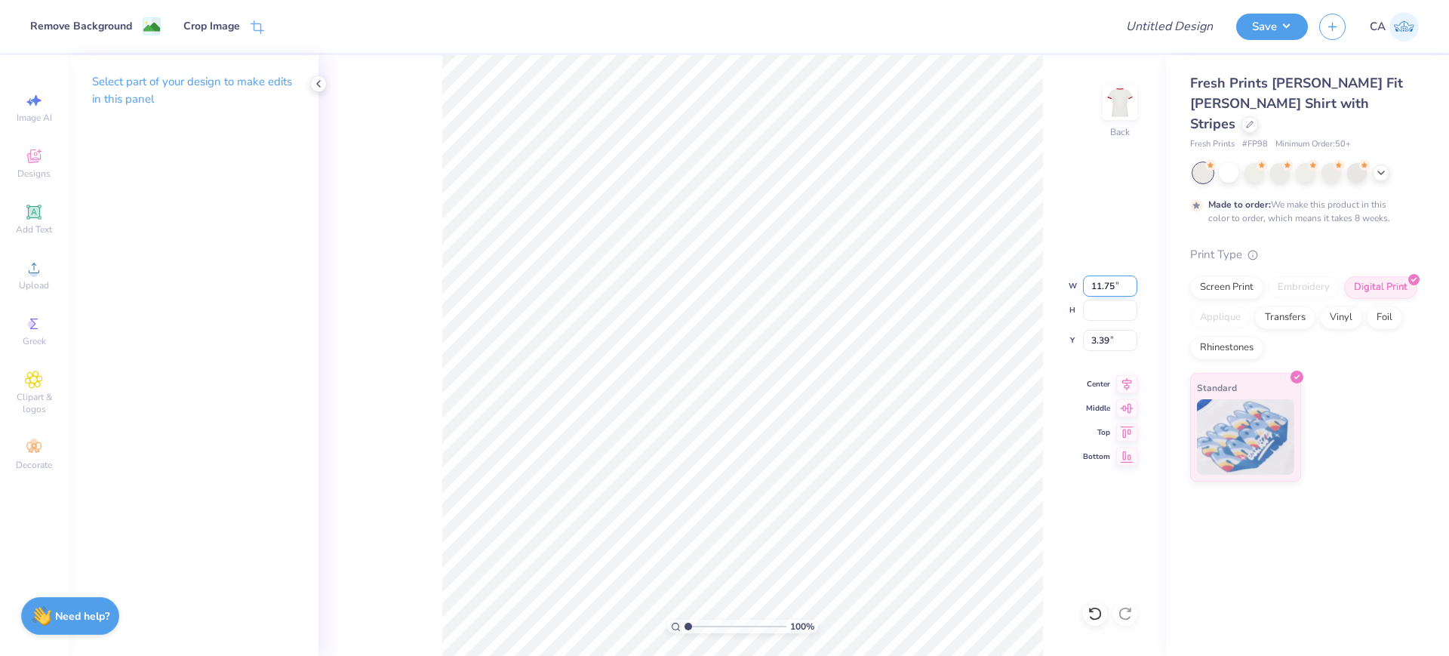
click at [1106, 288] on input "11.75" at bounding box center [1110, 285] width 54 height 21
type input "10.00"
type input "11.24"
type input "4.38"
click at [1106, 288] on input "10.00" at bounding box center [1110, 285] width 54 height 21
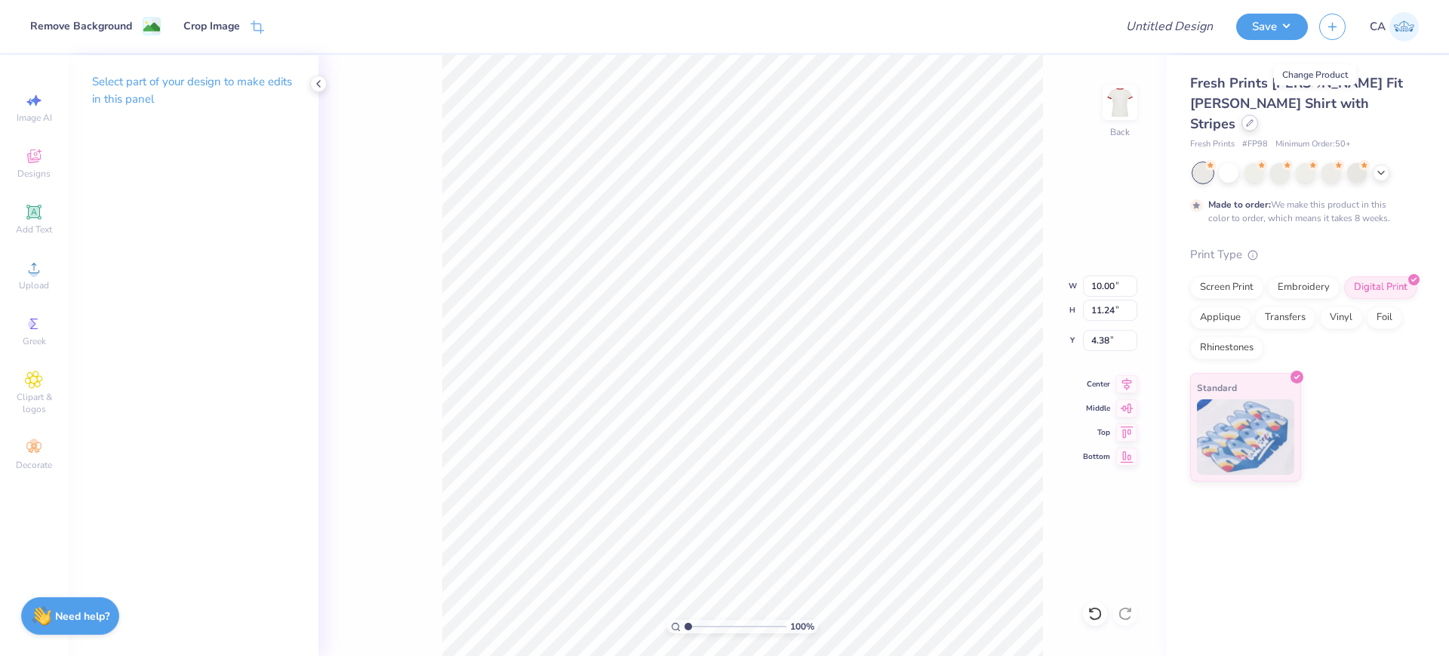
click at [1253, 119] on icon at bounding box center [1250, 123] width 8 height 8
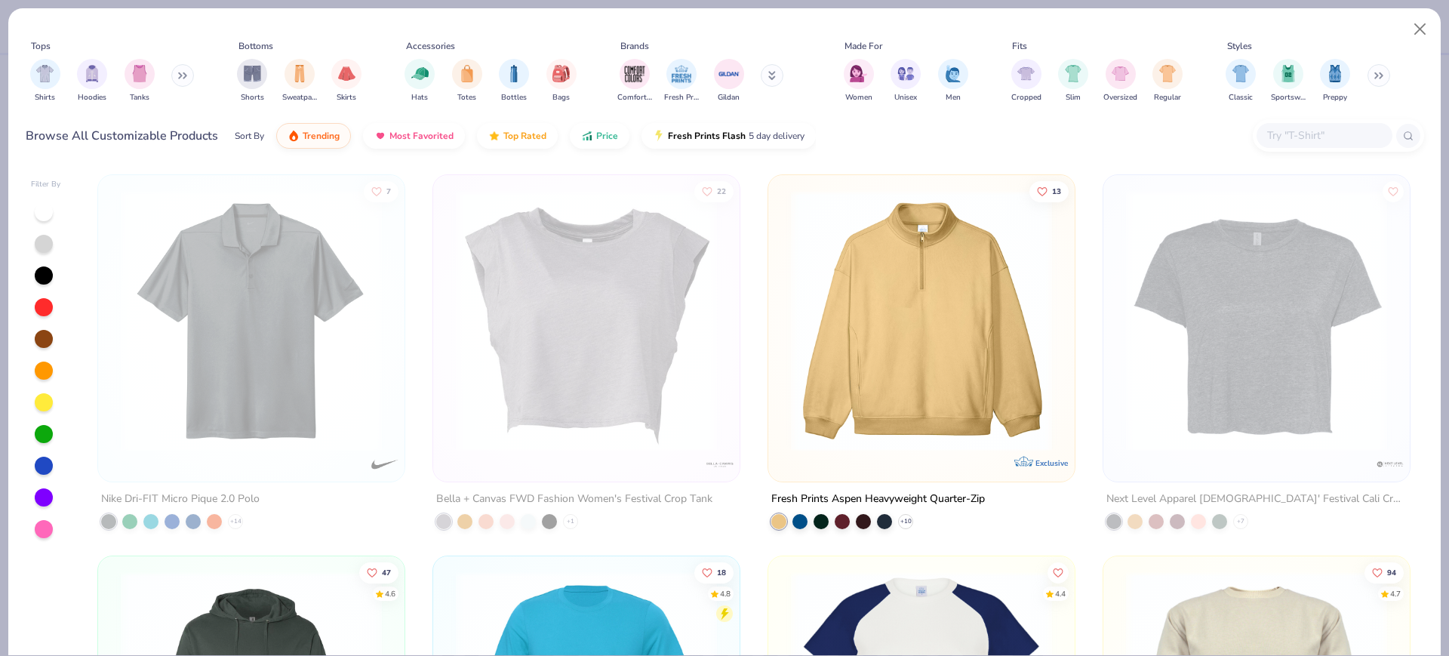
click at [1292, 132] on input "text" at bounding box center [1324, 135] width 116 height 17
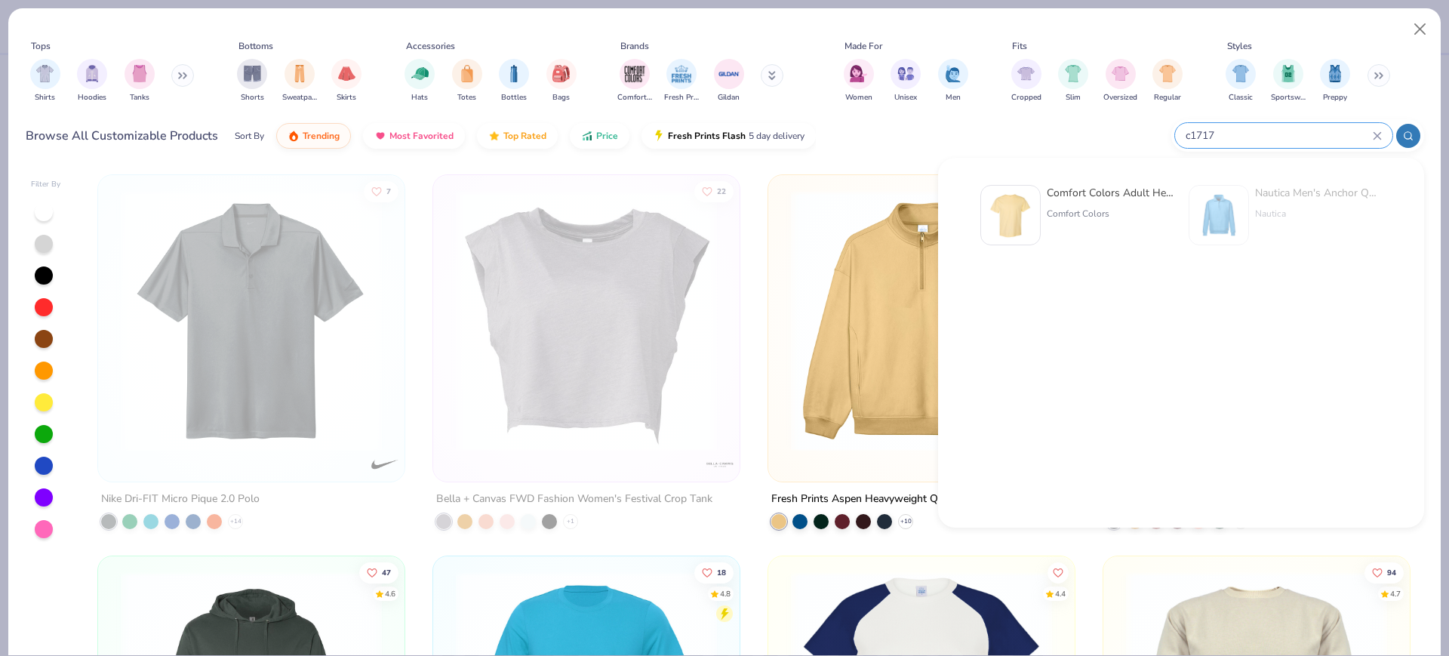
type input "c1717"
click at [1082, 199] on div "Comfort Colors Adult Heavyweight T-Shirt" at bounding box center [1110, 193] width 127 height 16
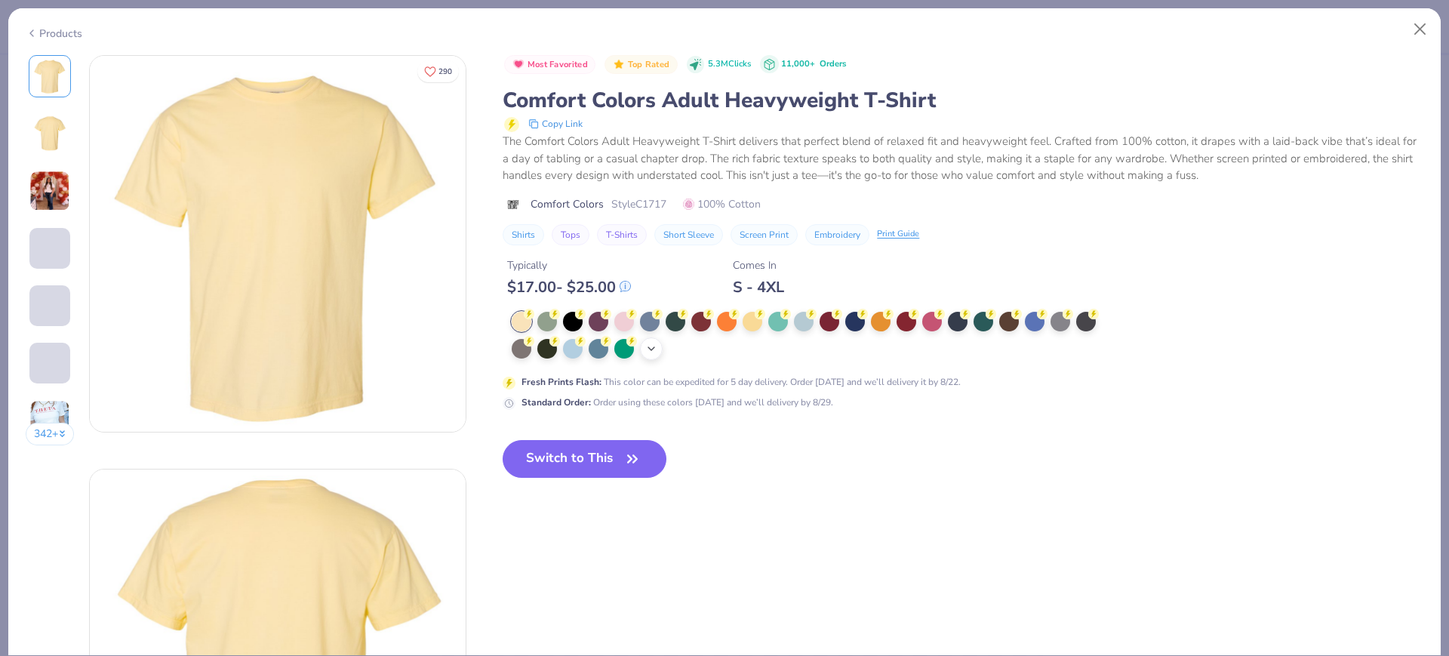
click at [652, 350] on icon at bounding box center [651, 349] width 12 height 12
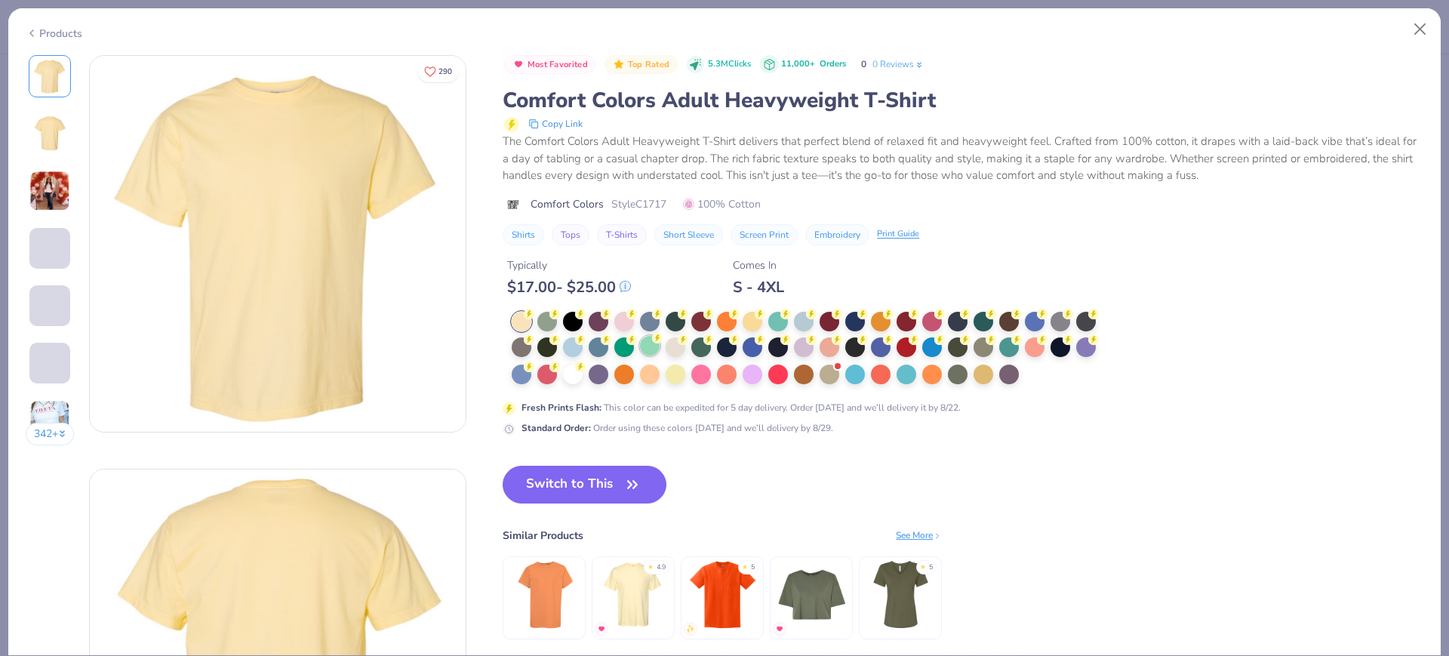
click at [654, 349] on div at bounding box center [650, 346] width 20 height 20
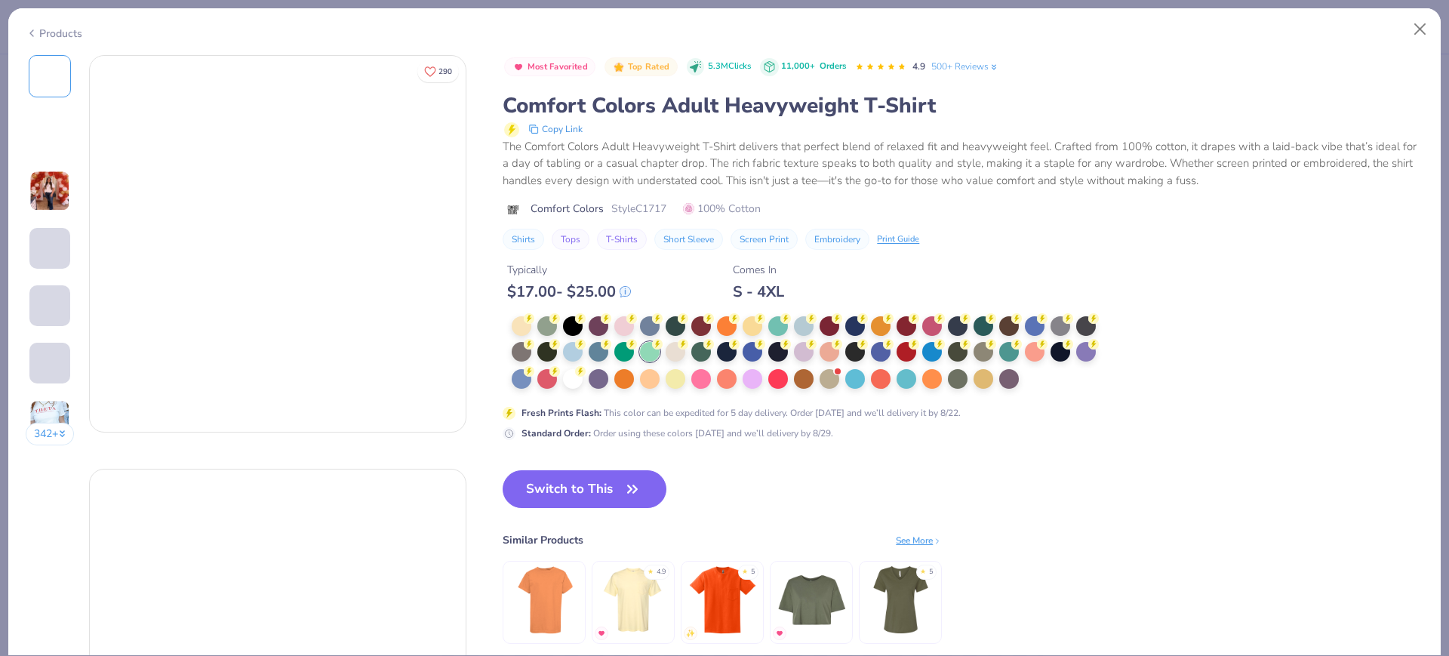
click at [575, 374] on div at bounding box center [573, 379] width 20 height 20
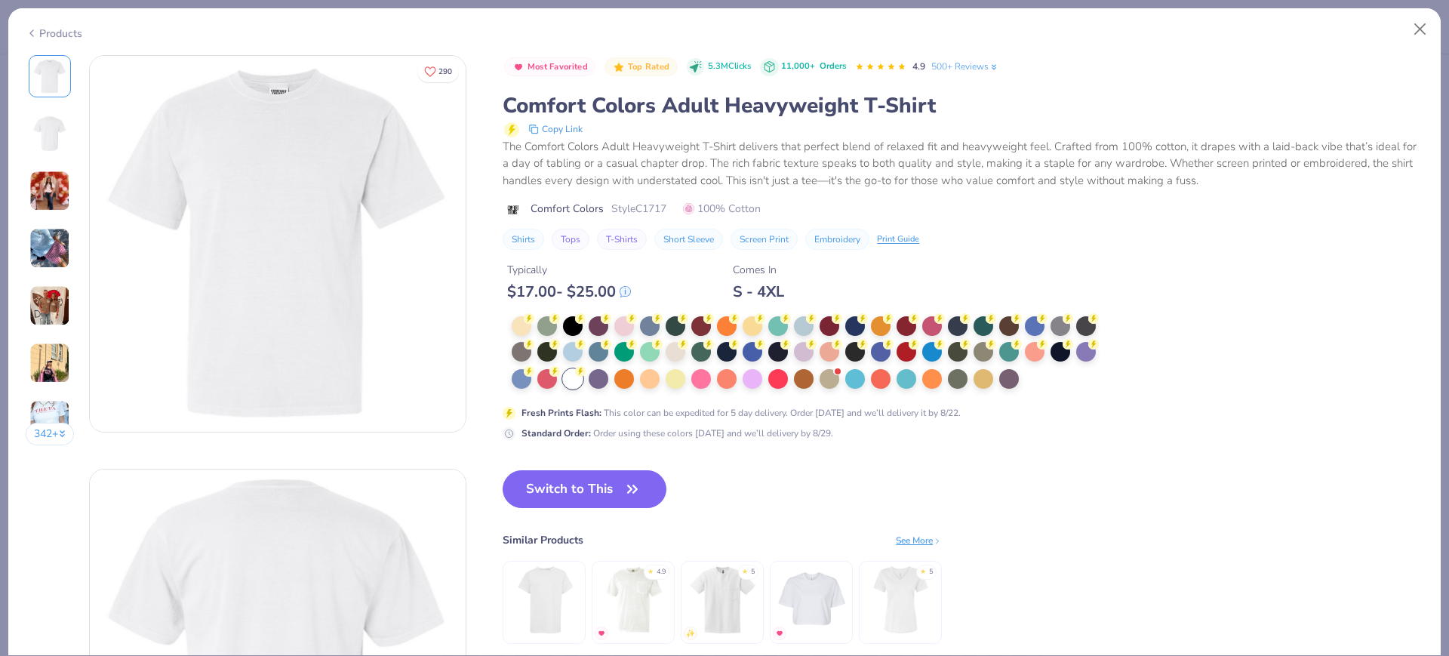
drag, startPoint x: 582, startPoint y: 494, endPoint x: 52, endPoint y: 473, distance: 530.2
click at [582, 494] on button "Switch to This" at bounding box center [585, 489] width 164 height 38
type textarea "x"
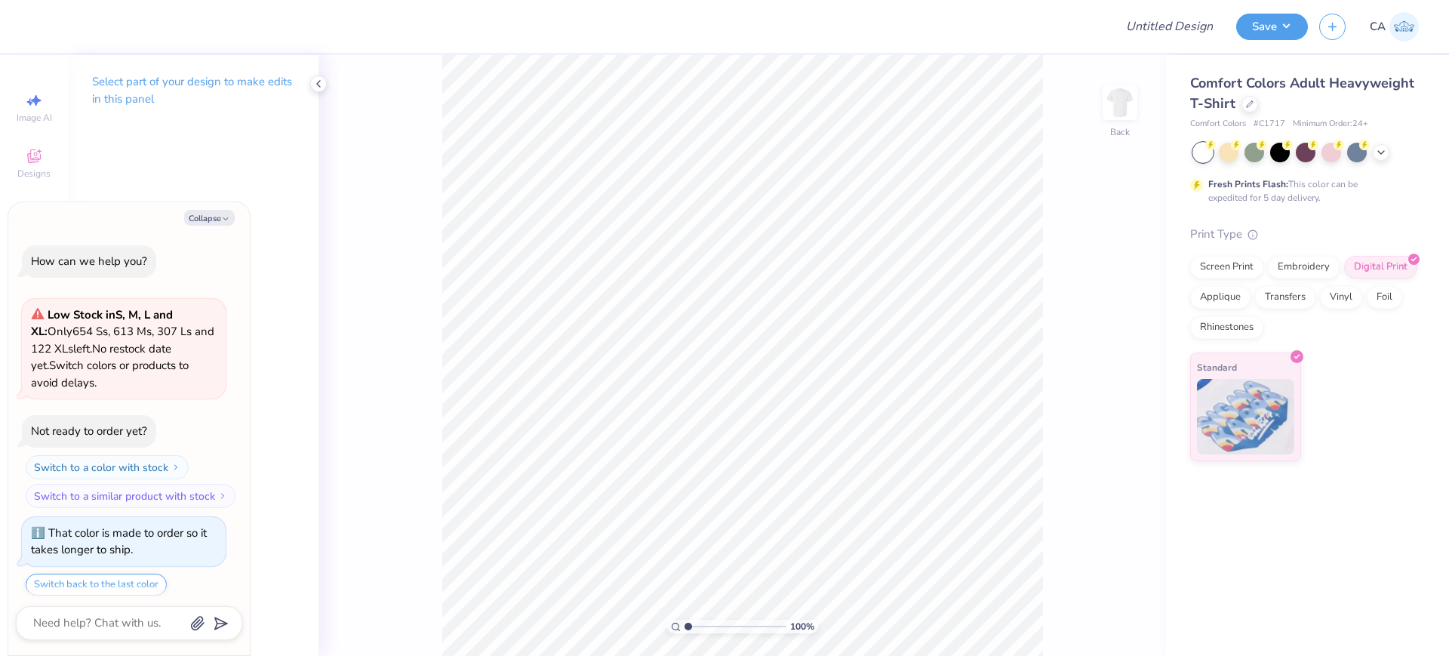
scroll to position [122, 0]
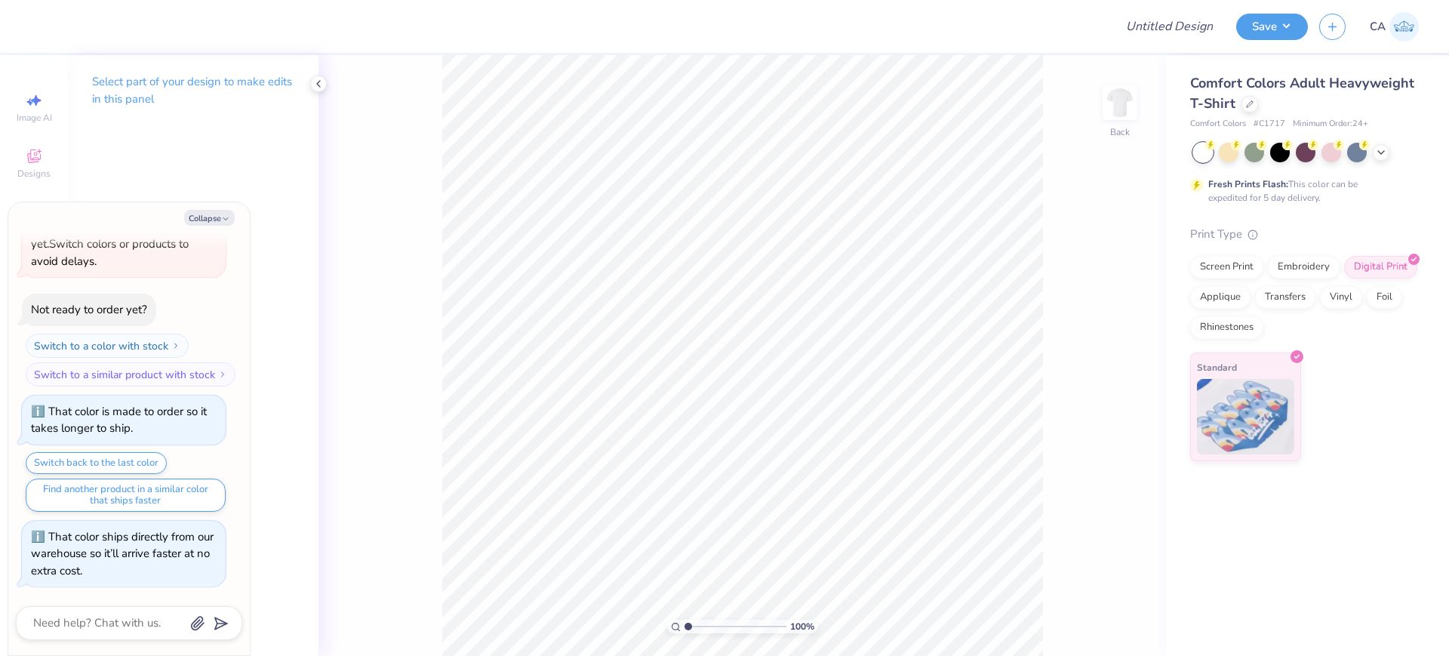
type textarea "x"
click at [1112, 299] on input "10.00" at bounding box center [1110, 298] width 54 height 21
type input "12"
type textarea "x"
type input "12.00"
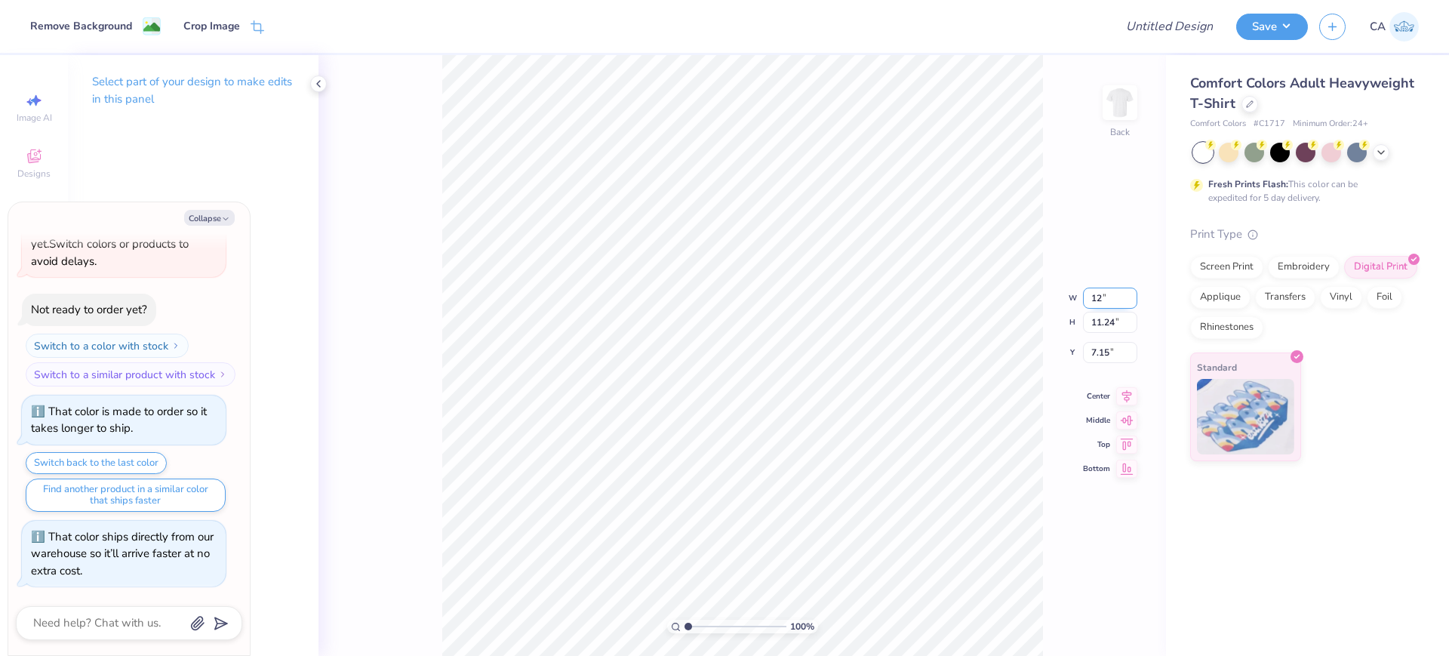
type input "13.49"
click at [1105, 345] on input "6.03" at bounding box center [1110, 340] width 54 height 21
type input "3"
type textarea "x"
type input "3.00"
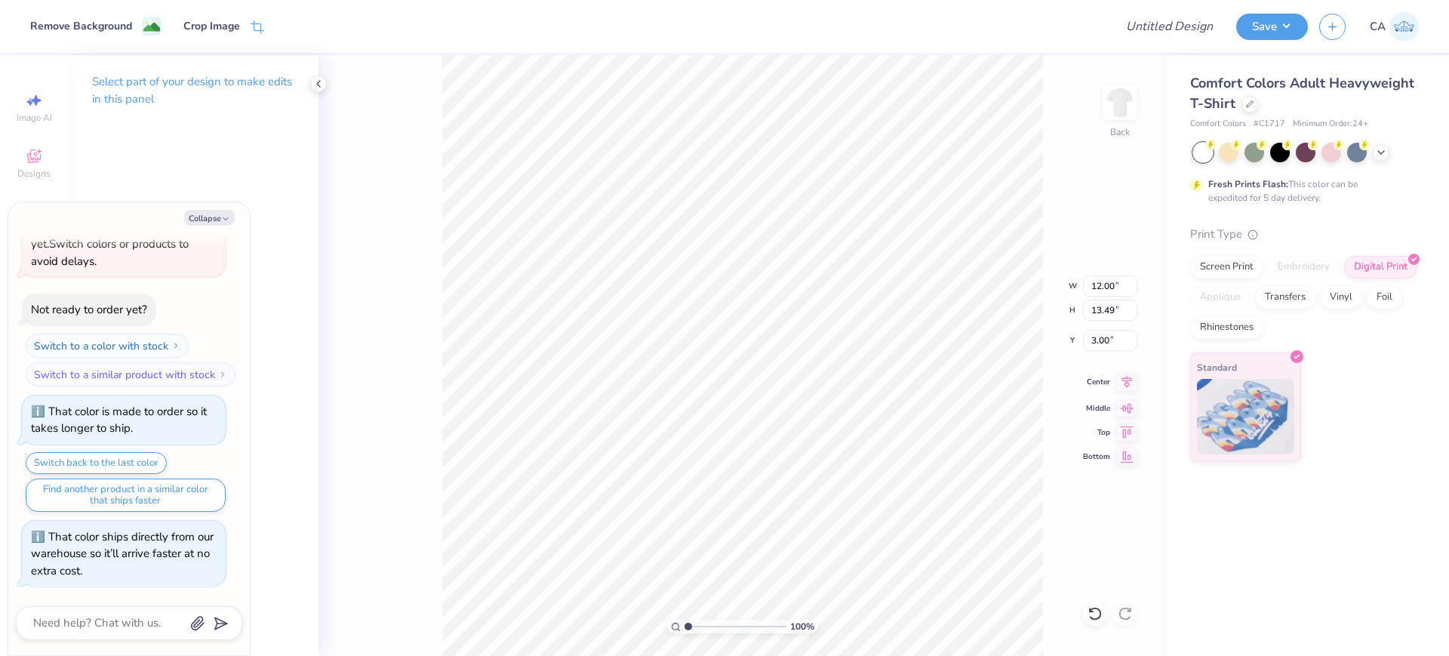
click at [1129, 386] on icon at bounding box center [1126, 382] width 21 height 18
type textarea "x"
click at [1109, 289] on input "12.00" at bounding box center [1110, 285] width 54 height 21
type input "10"
type textarea "x"
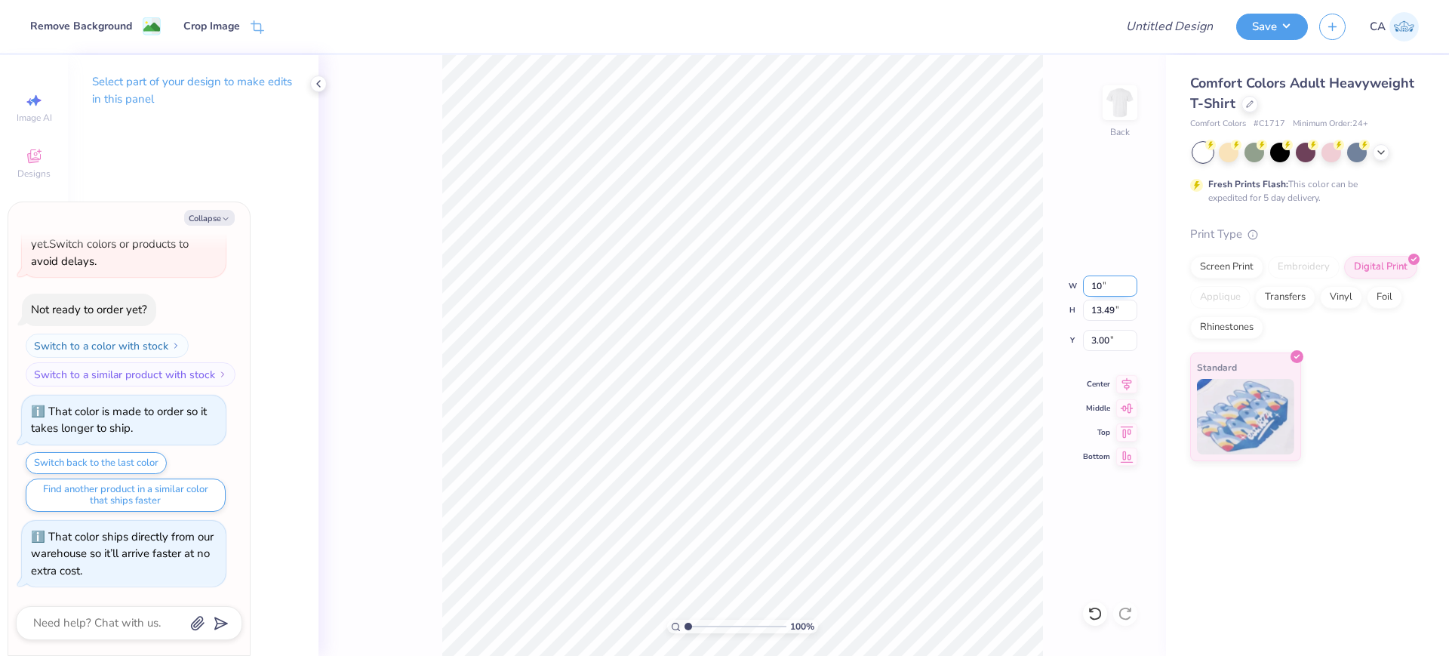
type input "10.00"
type input "11.24"
click at [1115, 330] on input "4.12" at bounding box center [1110, 340] width 54 height 21
type input "3"
type textarea "x"
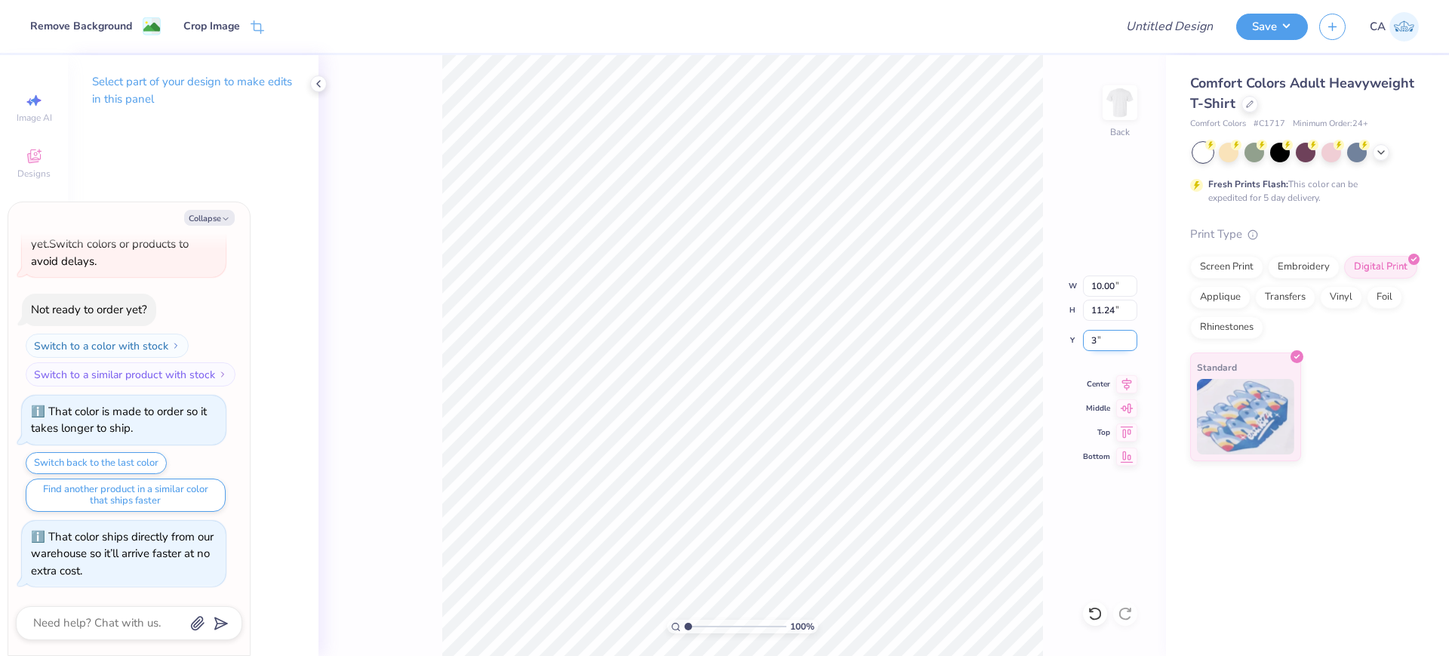
type input "3.00"
type textarea "x"
click at [1109, 289] on input "10.00" at bounding box center [1110, 285] width 54 height 21
type input "11"
type textarea "x"
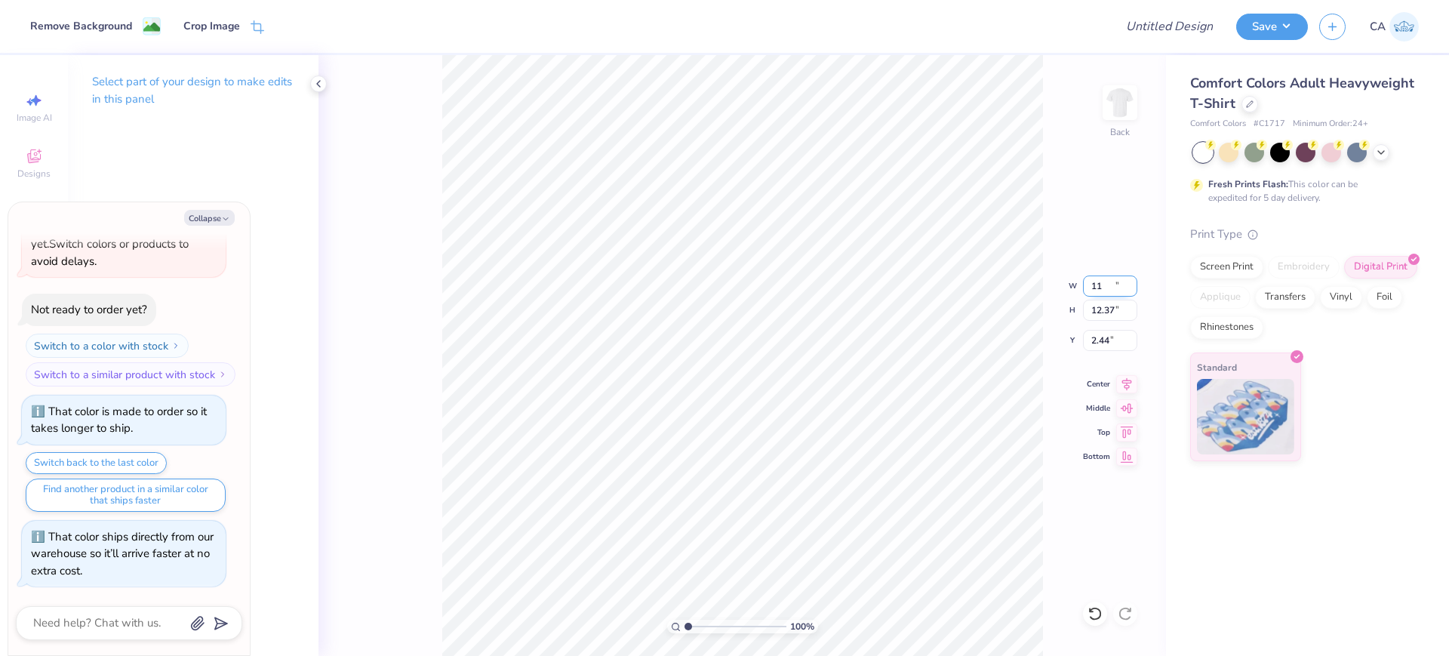
type input "11.00"
type input "12.37"
click at [1099, 336] on input "2.44" at bounding box center [1110, 340] width 54 height 21
type input "3"
type textarea "x"
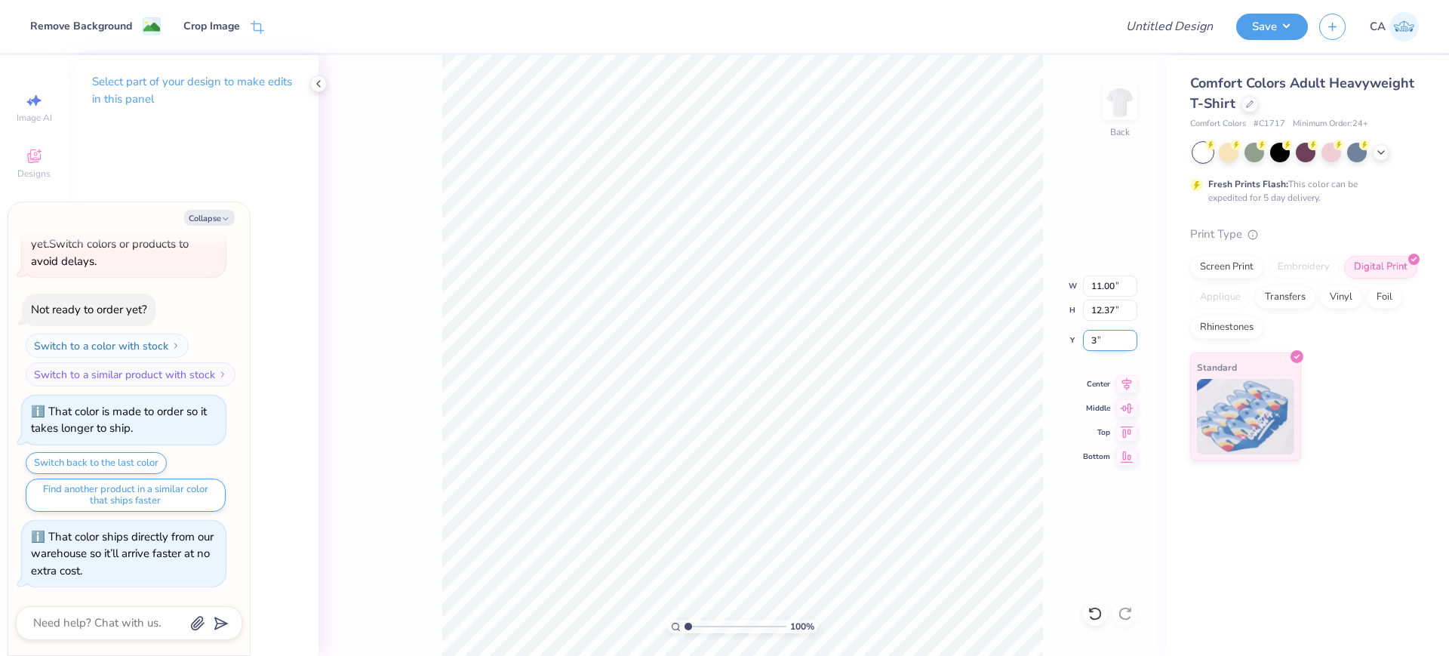
type input "3.00"
type textarea "x"
click at [1146, 30] on input "Design Title" at bounding box center [1151, 26] width 148 height 30
paste input "FPS239493"
type input "FPS239493"
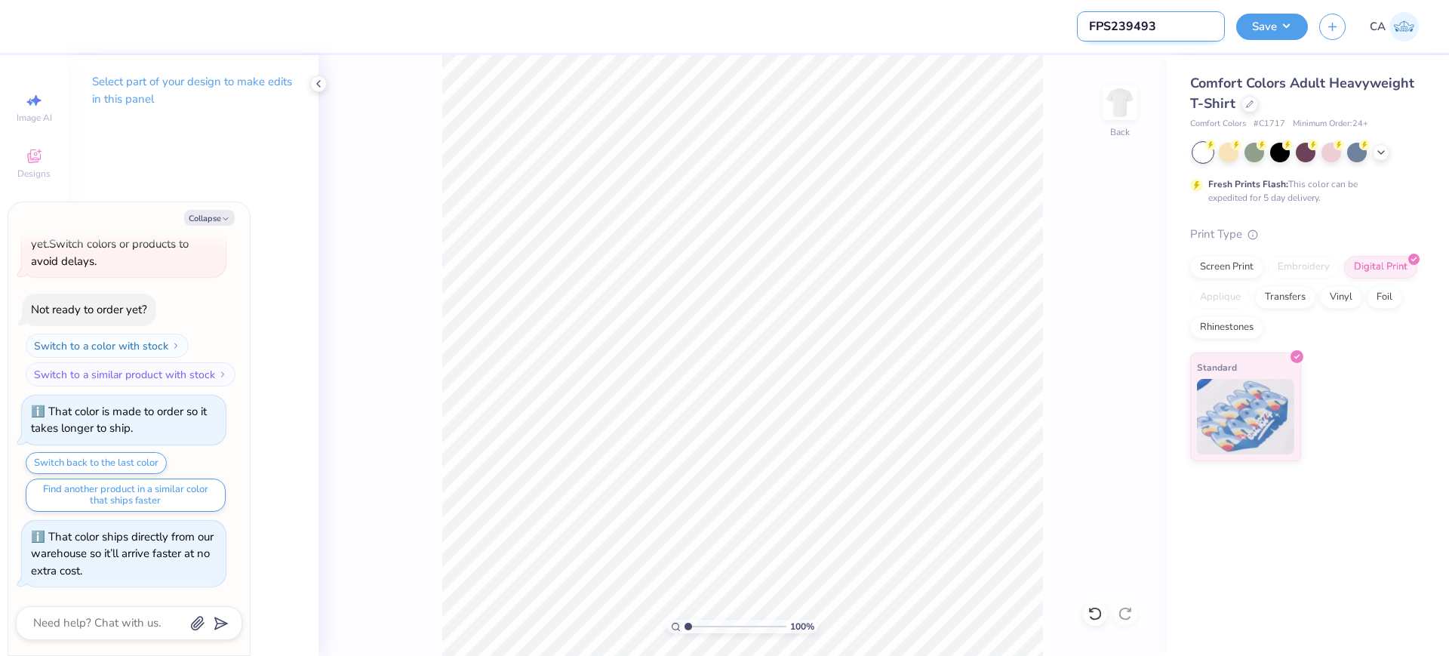
type textarea "x"
type input "FPS239493"
click at [1288, 26] on button "Save" at bounding box center [1272, 24] width 72 height 26
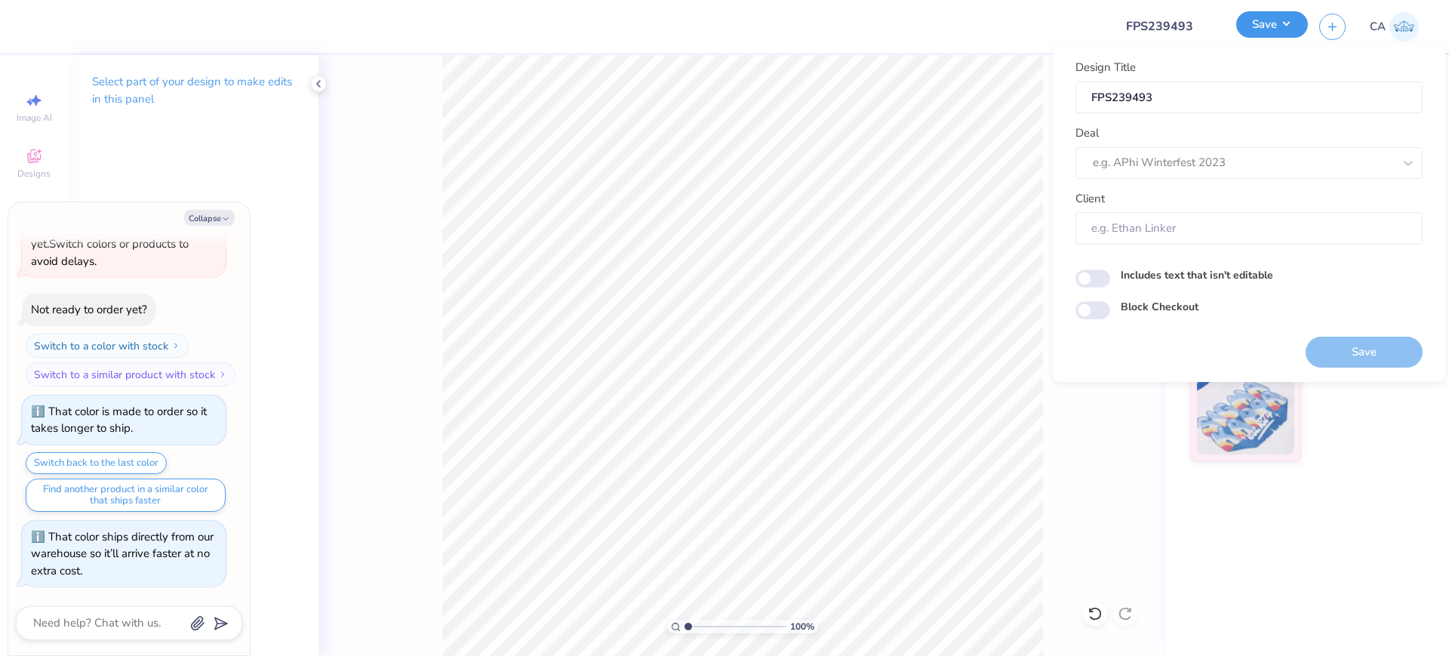
type textarea "x"
click at [1241, 156] on div at bounding box center [1243, 162] width 300 height 20
click at [1201, 204] on div "Design Tool Gallery" at bounding box center [1248, 203] width 335 height 25
type input "design tool gall"
type textarea "x"
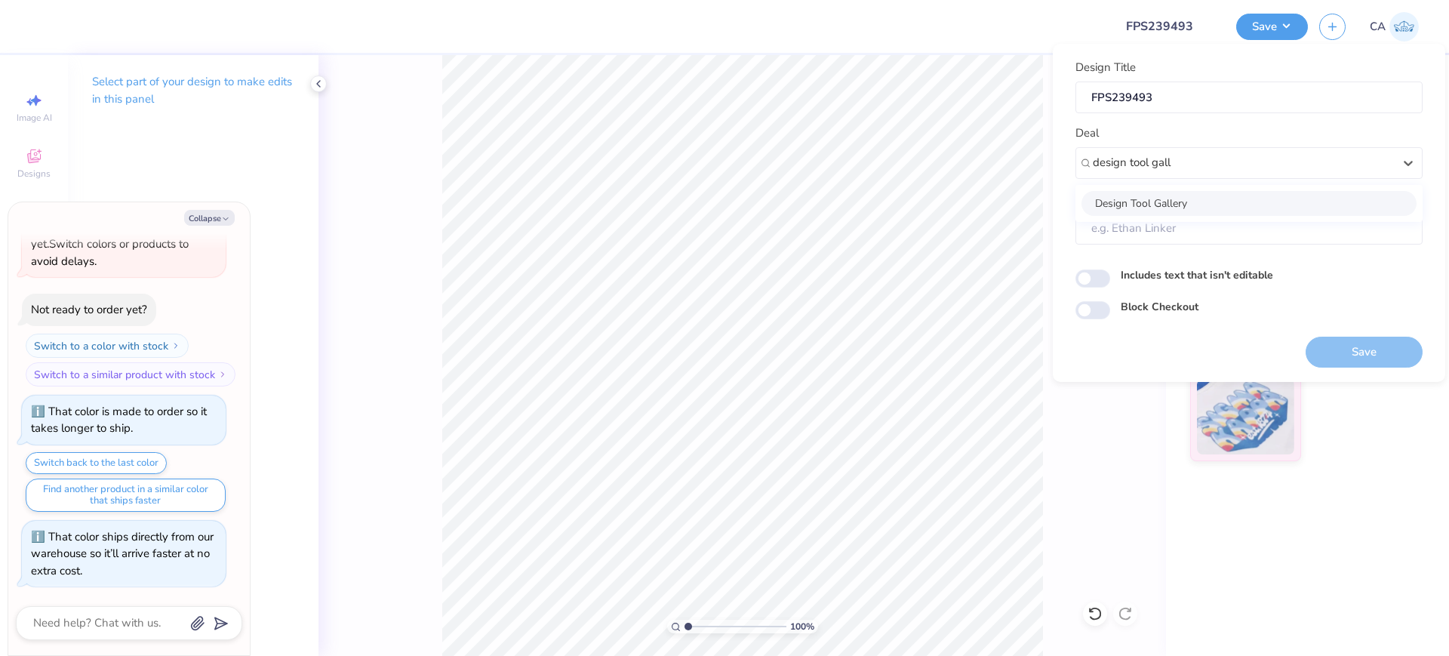
type input "Design Tool Gallery User"
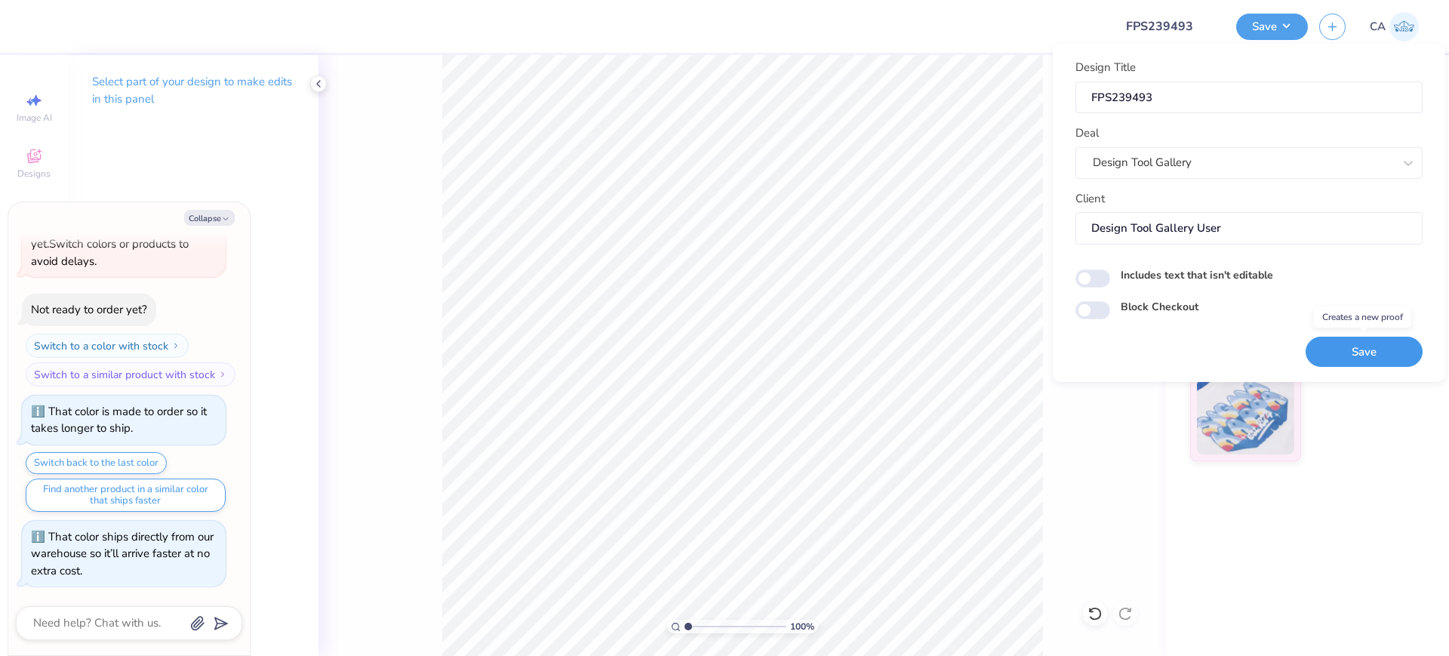
click at [1334, 352] on button "Save" at bounding box center [1364, 352] width 117 height 31
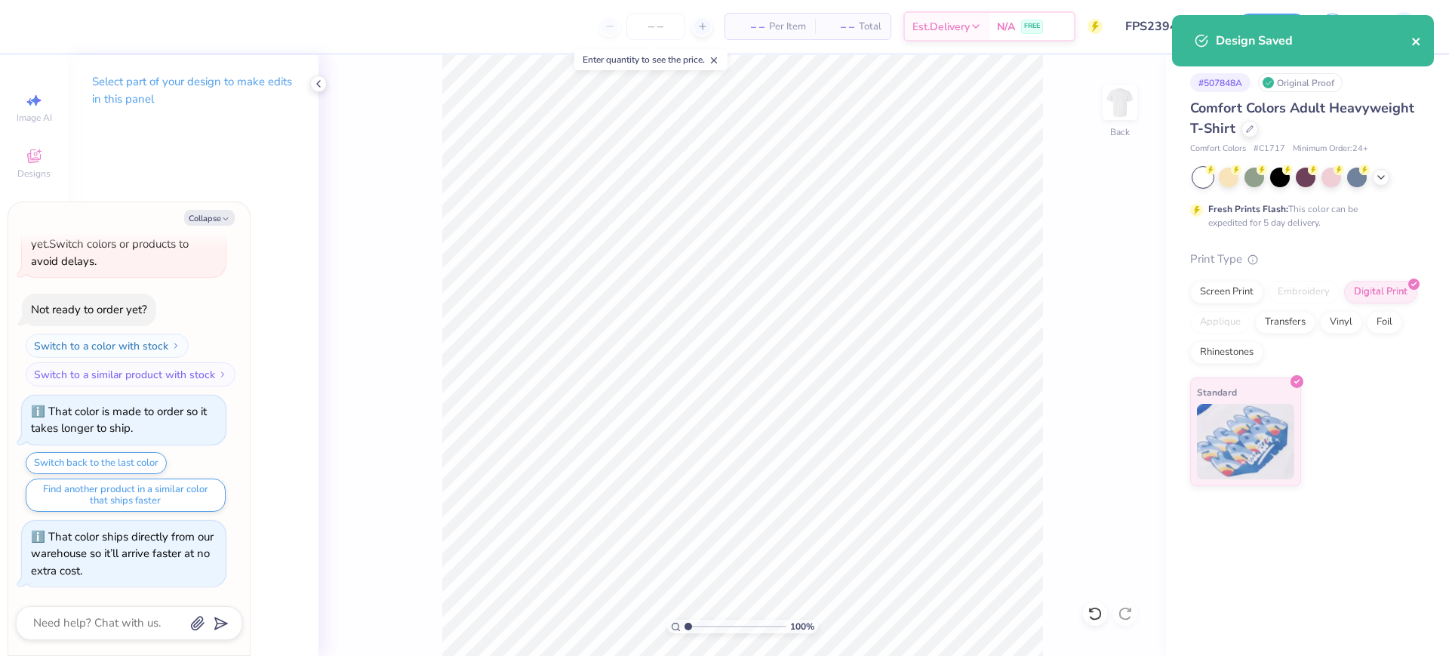
click at [1420, 44] on icon "close" at bounding box center [1416, 42] width 8 height 8
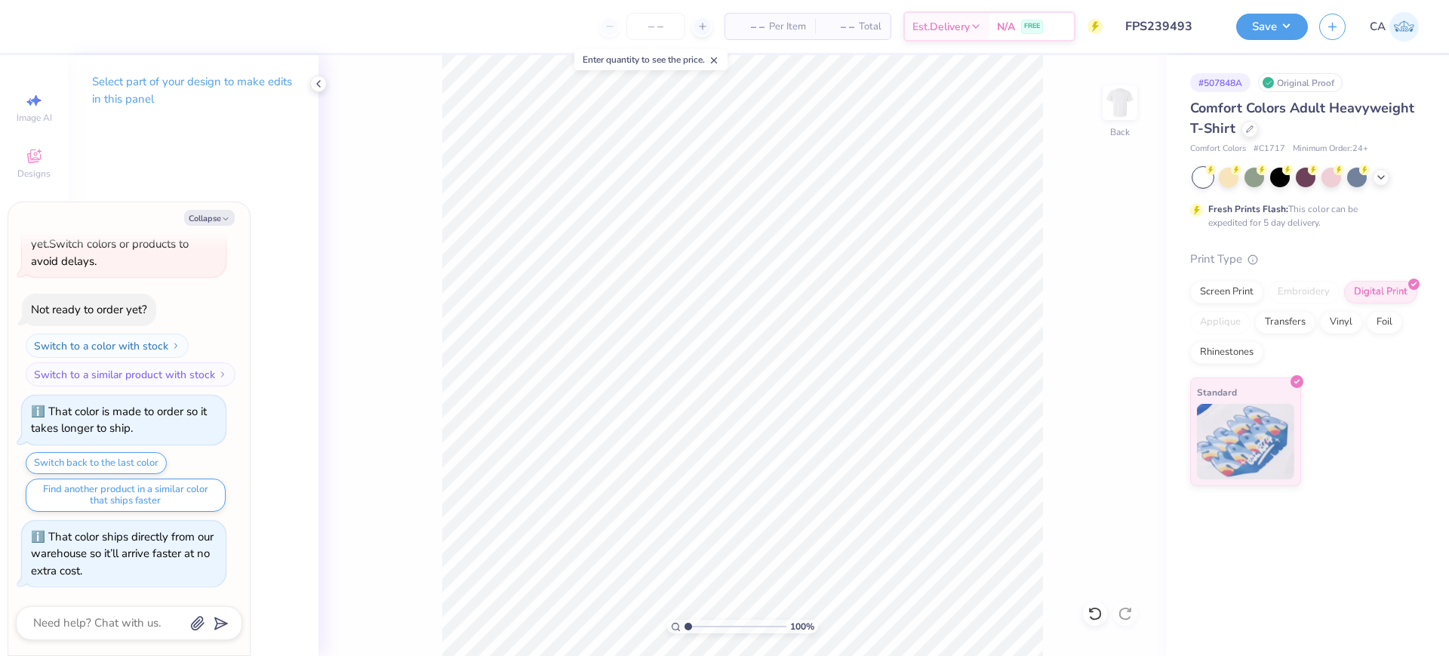
click at [1271, 27] on div "Design Saved" at bounding box center [1303, 46] width 268 height 69
click at [1263, 18] on button "Save" at bounding box center [1272, 24] width 72 height 26
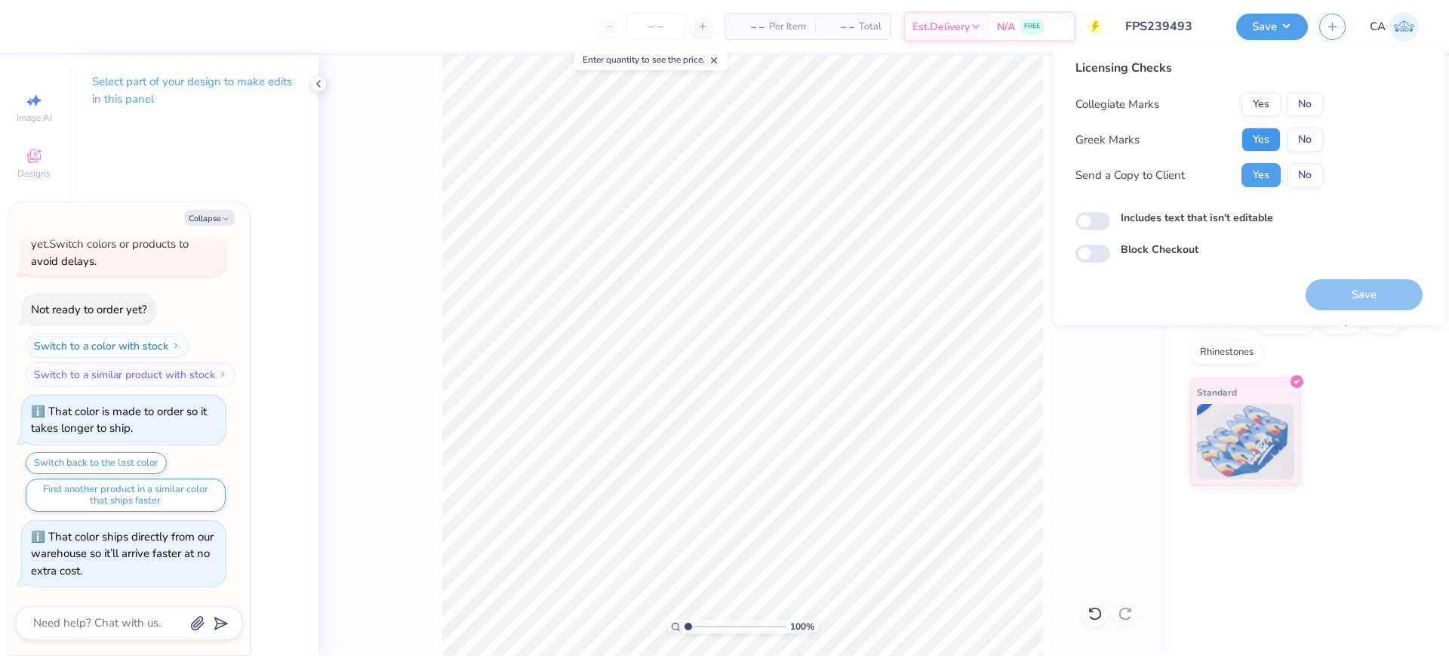
click at [1247, 134] on button "Yes" at bounding box center [1260, 140] width 39 height 24
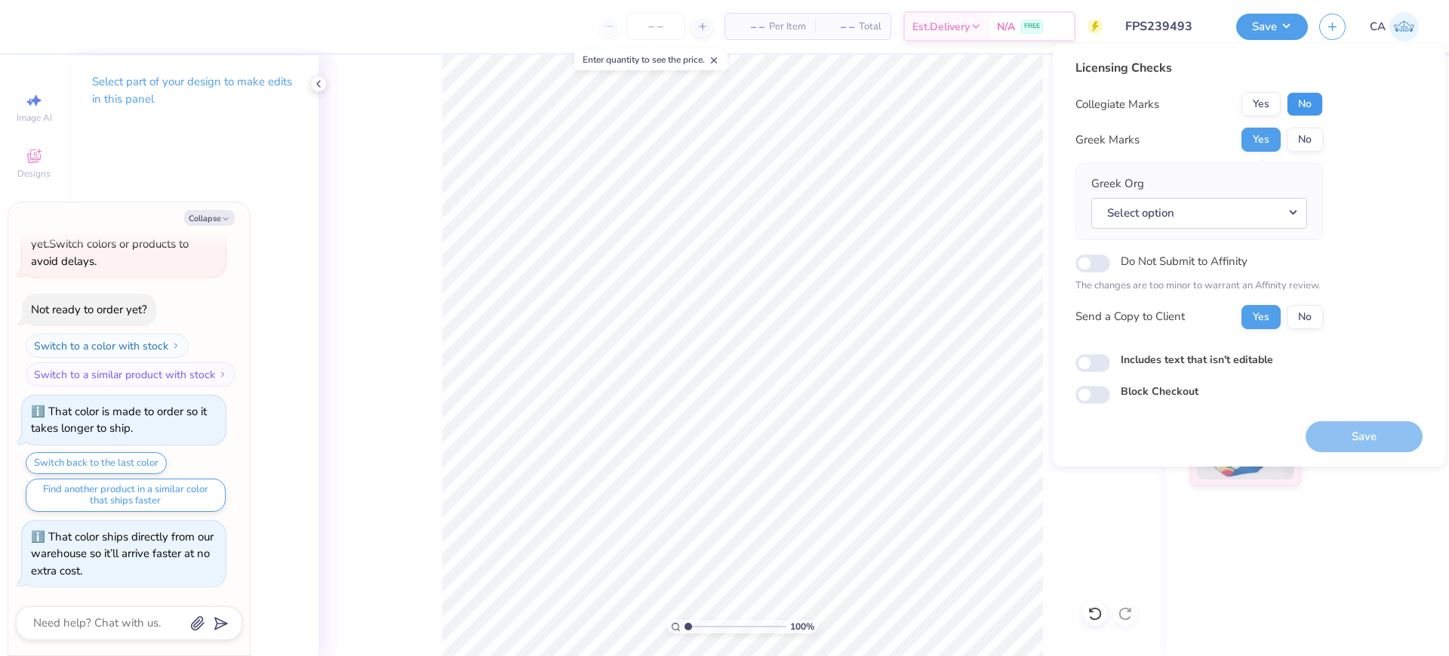
click at [1293, 107] on button "No" at bounding box center [1305, 104] width 36 height 24
type textarea "x"
click at [1271, 195] on div "Greek Org Select option" at bounding box center [1199, 201] width 216 height 53
click at [1269, 210] on button "Select option" at bounding box center [1199, 213] width 216 height 31
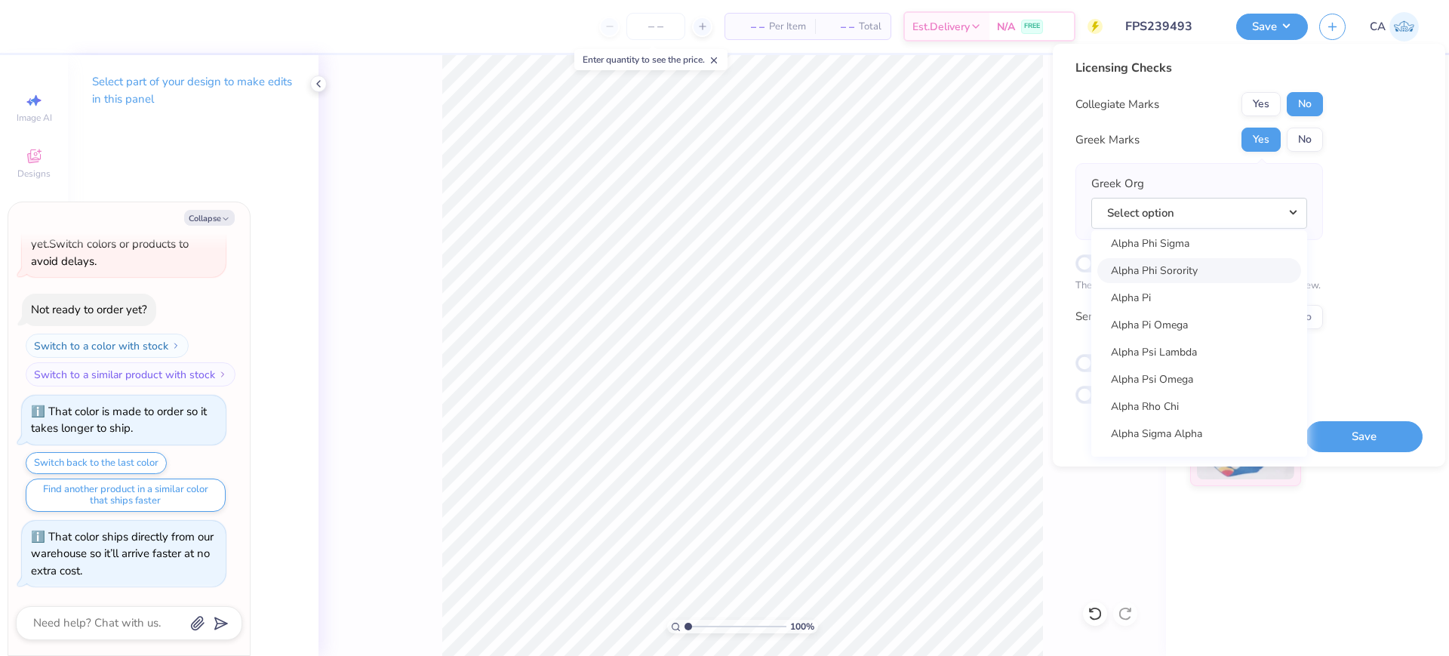
scroll to position [1204, 0]
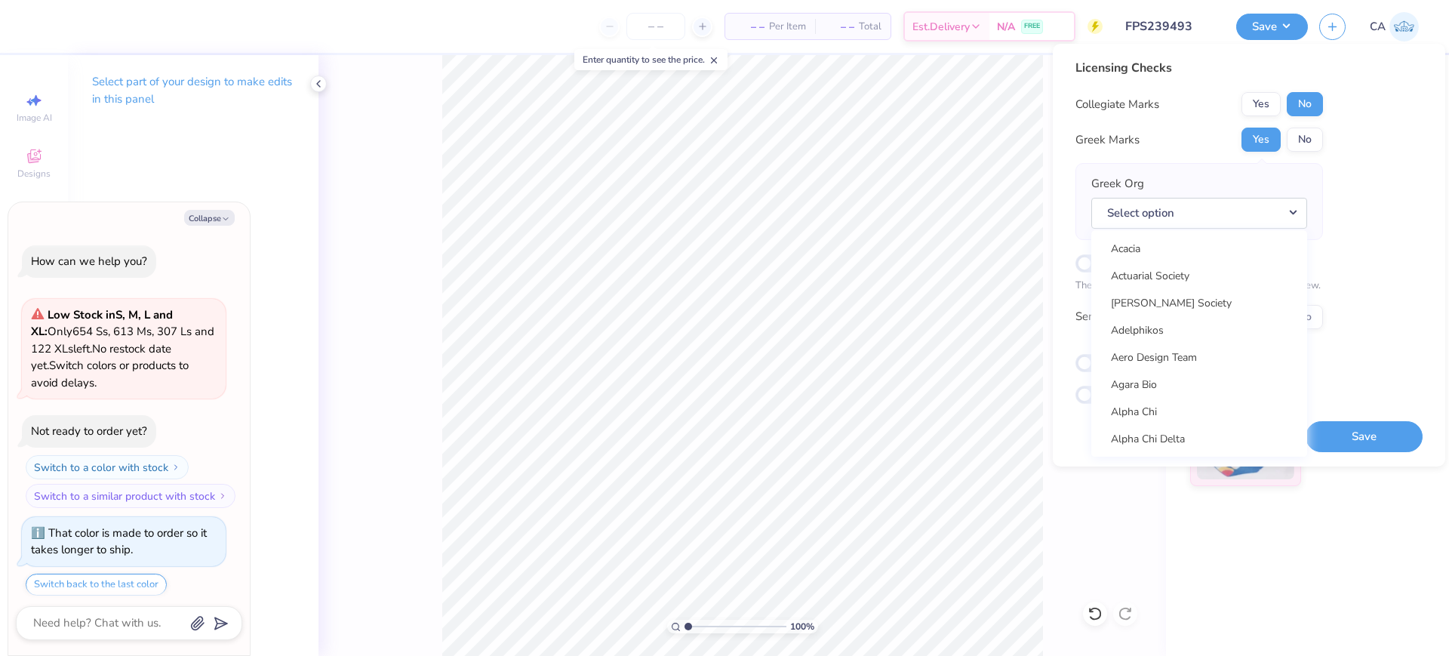
scroll to position [122, 0]
